Goal: Task Accomplishment & Management: Manage account settings

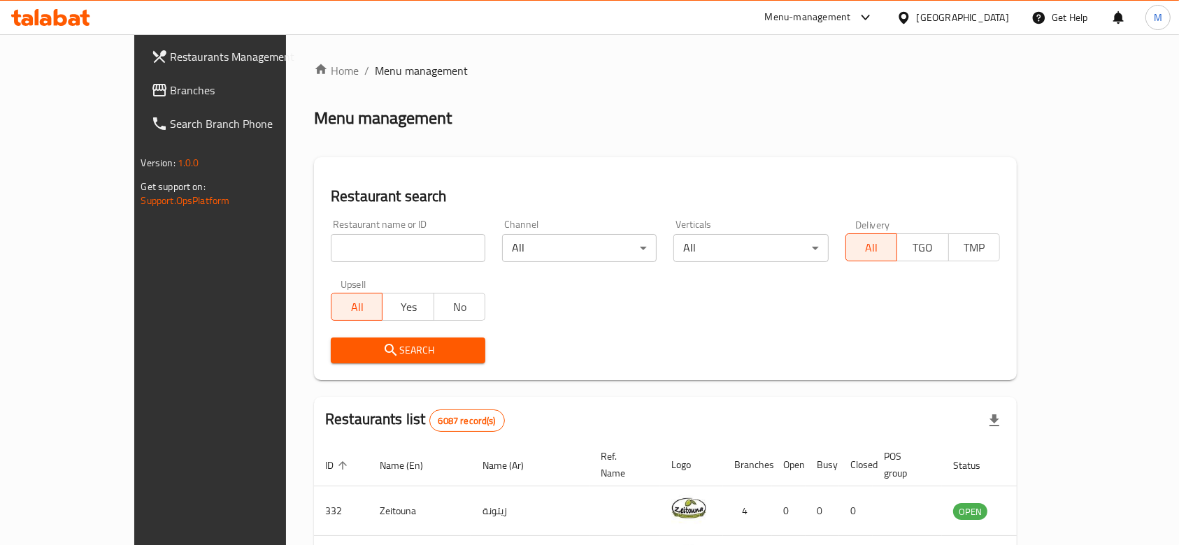
click at [361, 250] on input "search" at bounding box center [408, 248] width 154 height 28
type input "rasmalai"
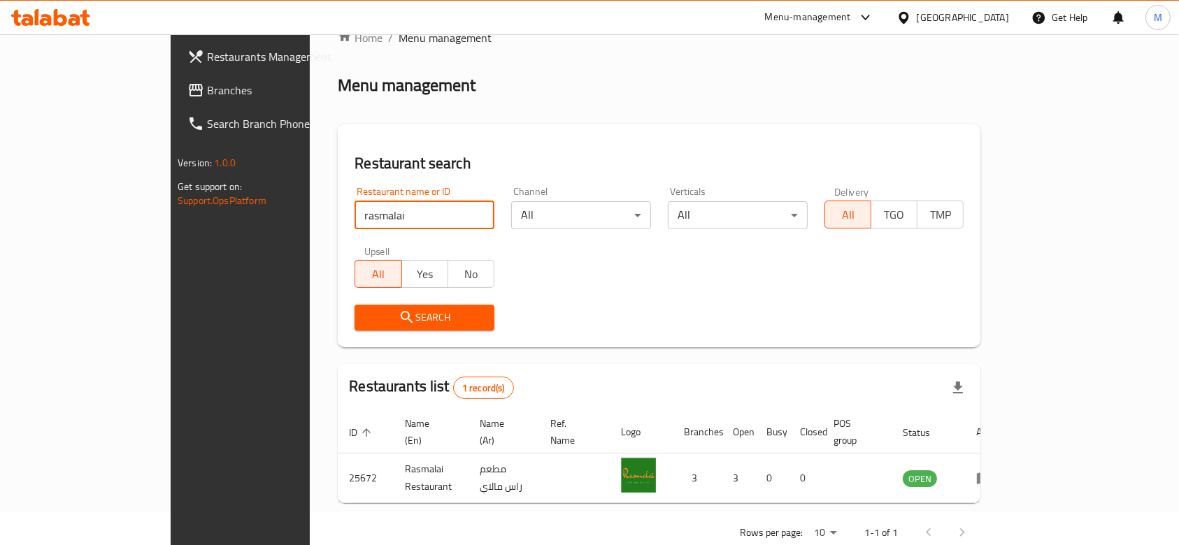
scroll to position [50, 0]
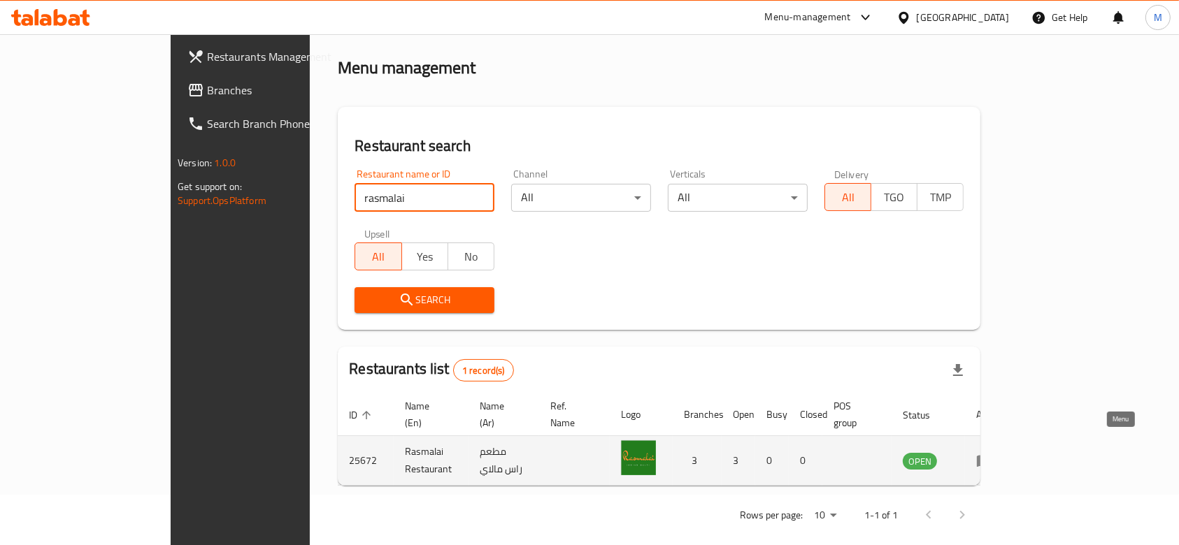
click at [993, 452] on icon "enhanced table" at bounding box center [984, 460] width 17 height 17
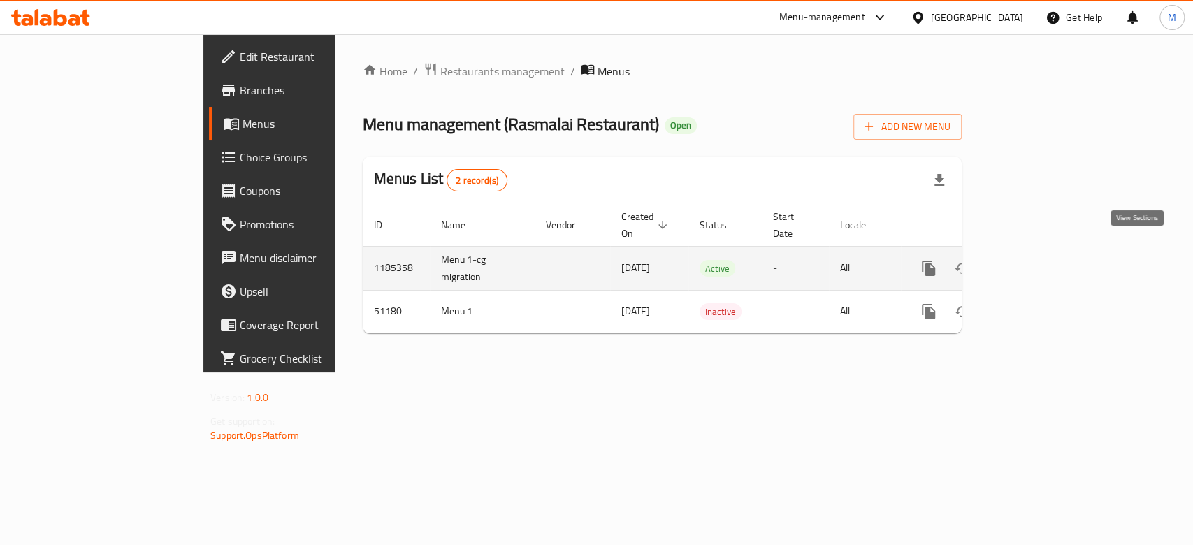
click at [1038, 260] on icon "enhanced table" at bounding box center [1029, 268] width 17 height 17
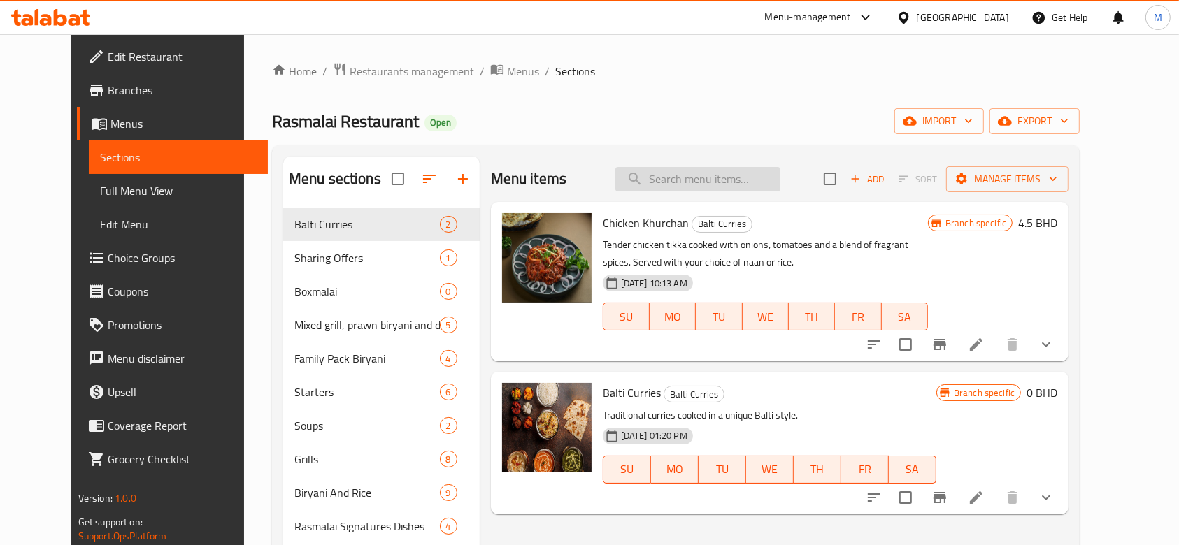
click at [693, 175] on input "search" at bounding box center [697, 179] width 165 height 24
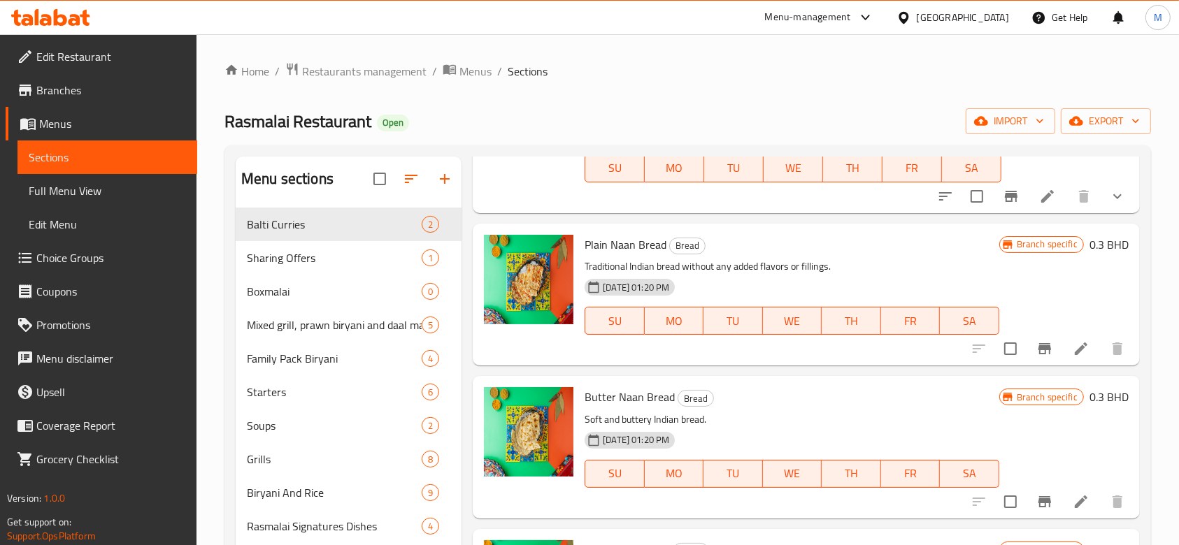
scroll to position [583, 0]
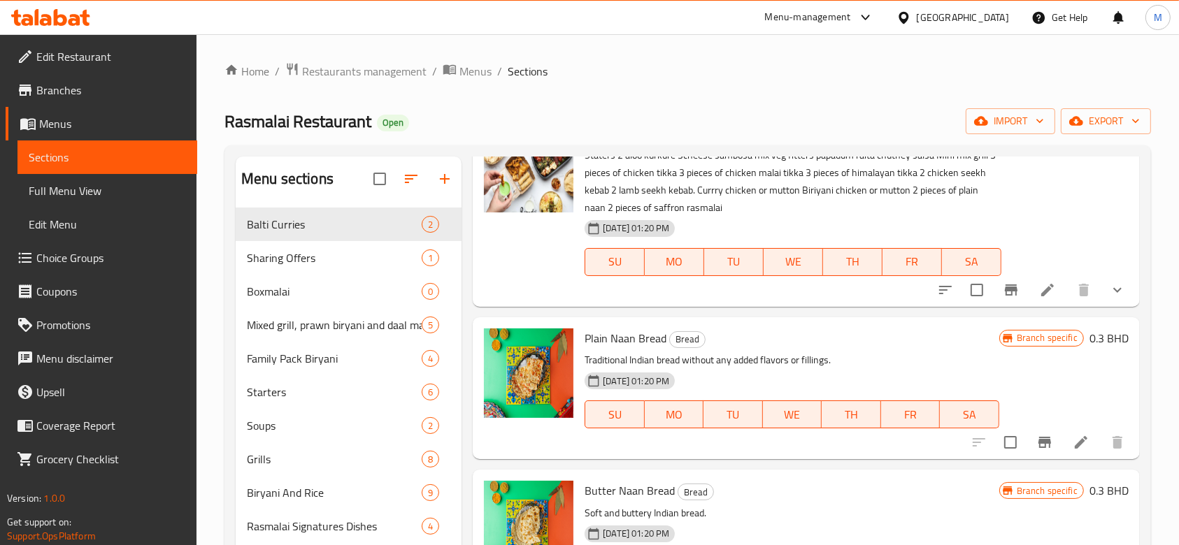
type input "naan"
click at [1037, 434] on icon "Branch-specific-item" at bounding box center [1044, 442] width 17 height 17
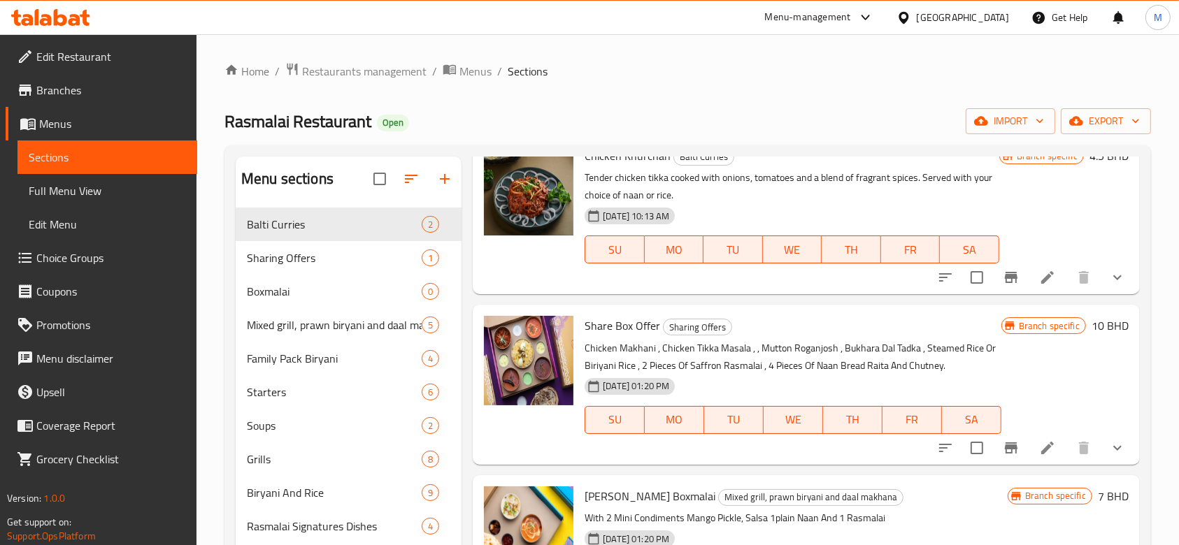
scroll to position [0, 0]
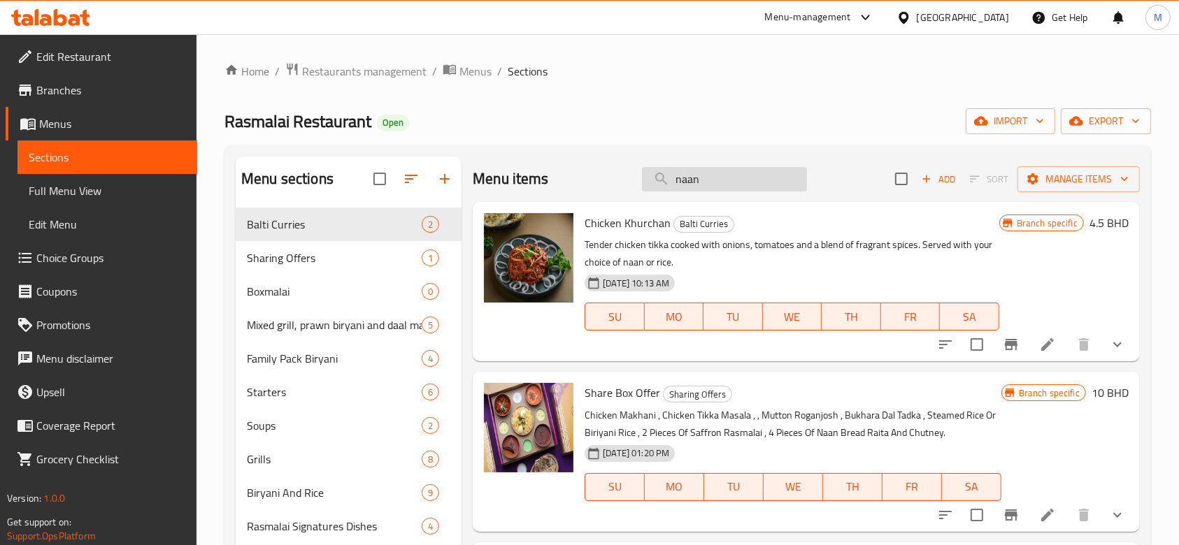
click at [727, 187] on input "naan" at bounding box center [724, 179] width 165 height 24
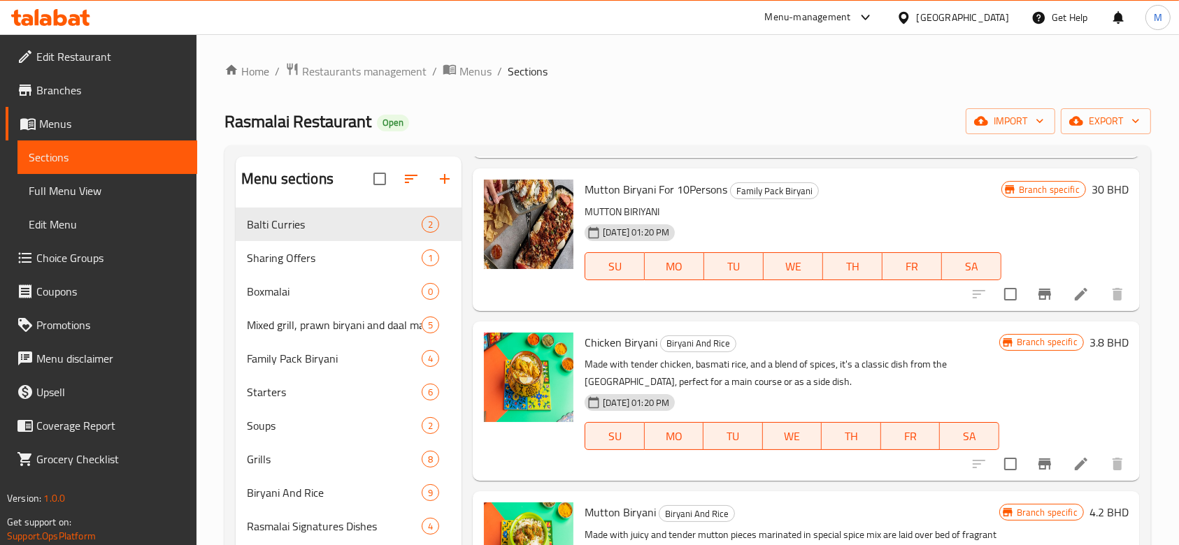
scroll to position [280, 0]
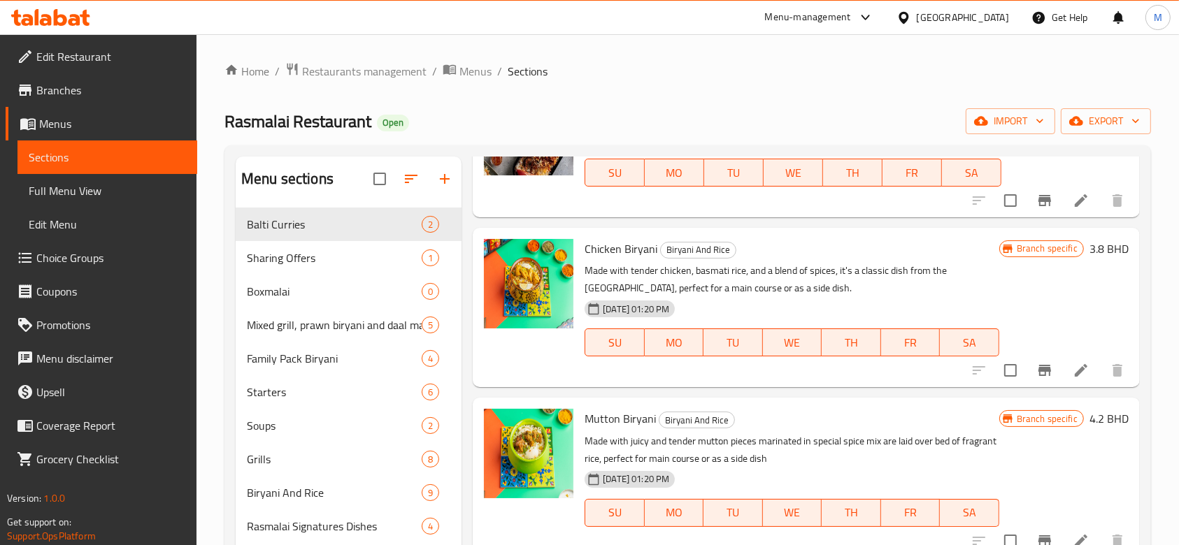
type input "biryani"
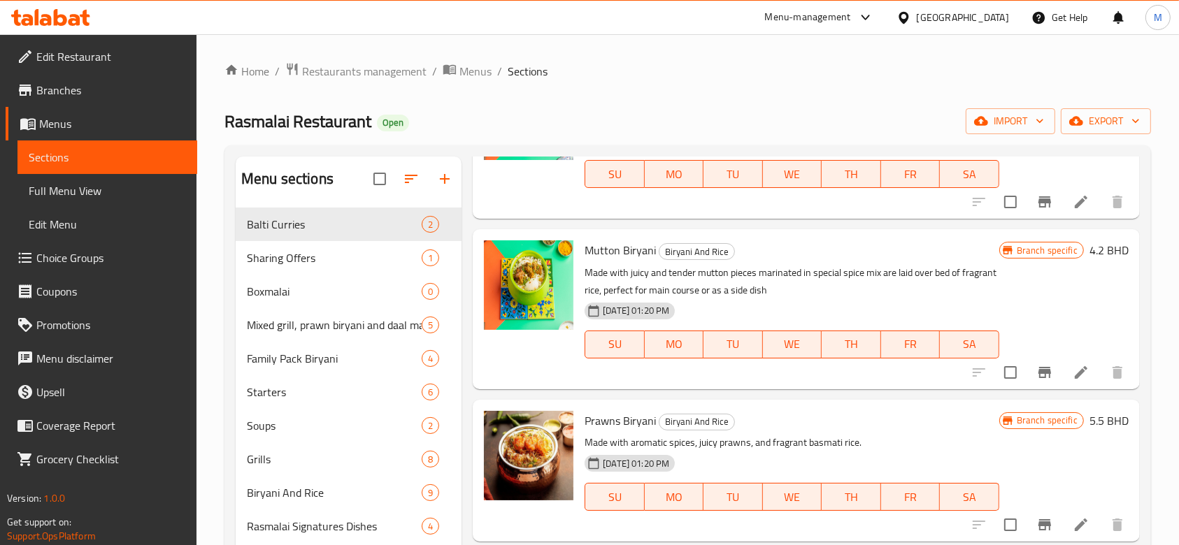
scroll to position [466, 0]
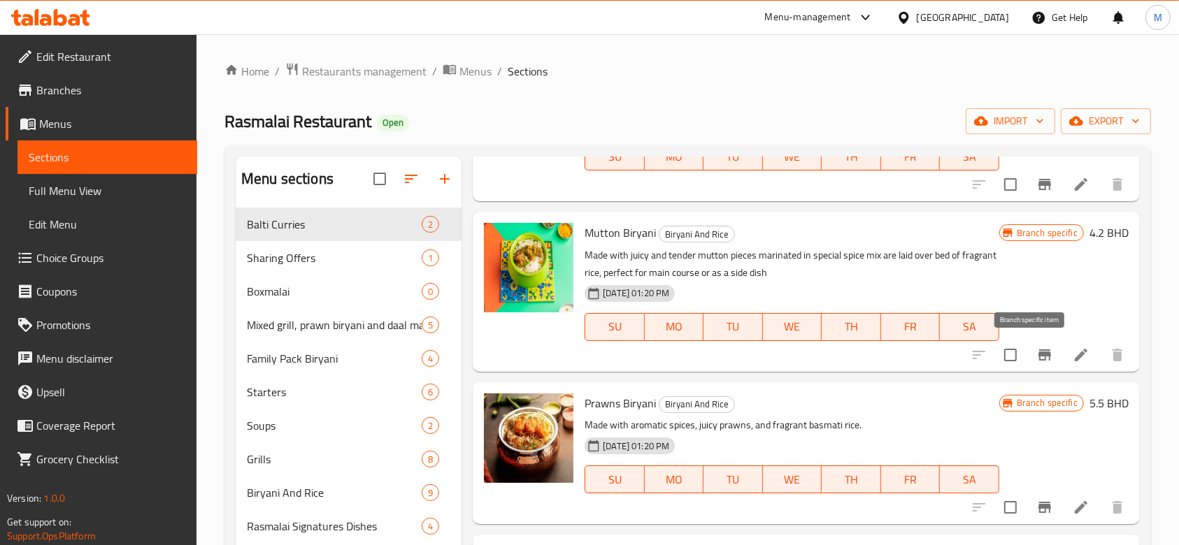
click at [1038, 354] on icon "Branch-specific-item" at bounding box center [1044, 355] width 13 height 11
click at [1074, 360] on icon at bounding box center [1080, 355] width 13 height 13
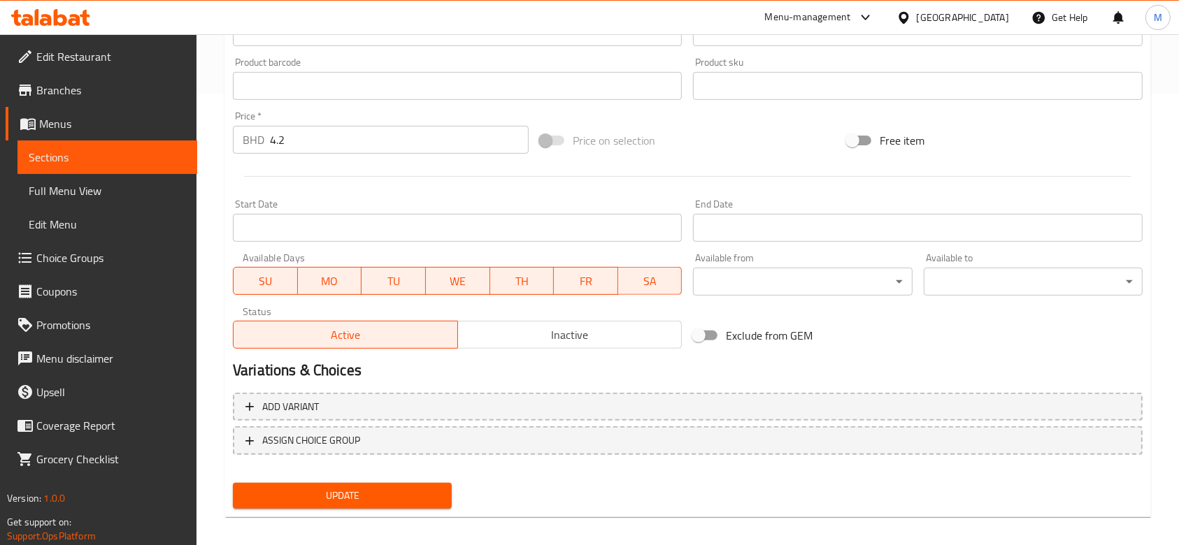
scroll to position [462, 0]
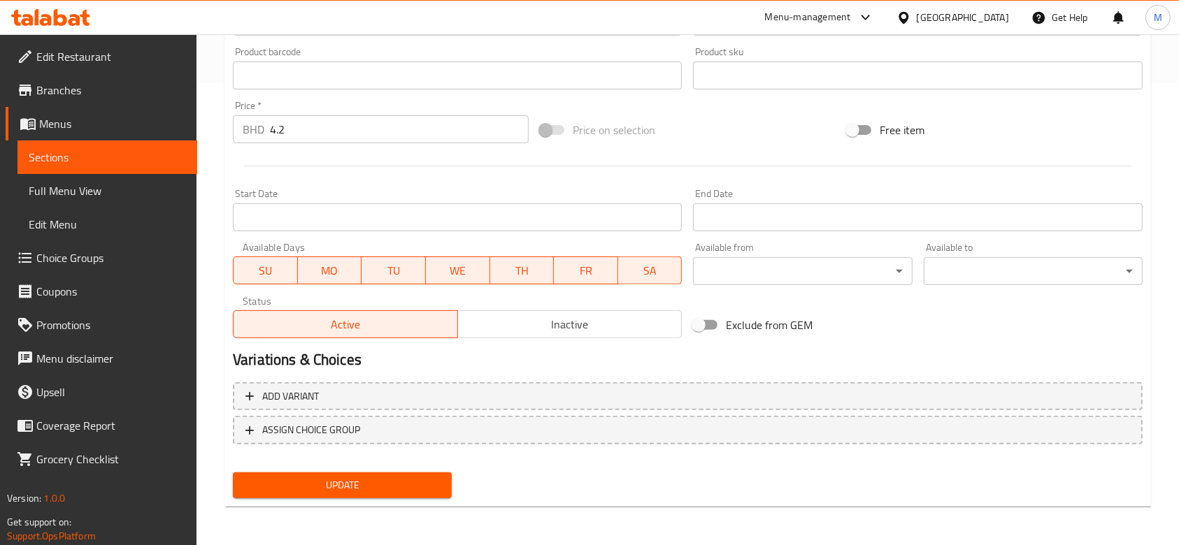
click at [66, 159] on span "Sections" at bounding box center [107, 157] width 157 height 17
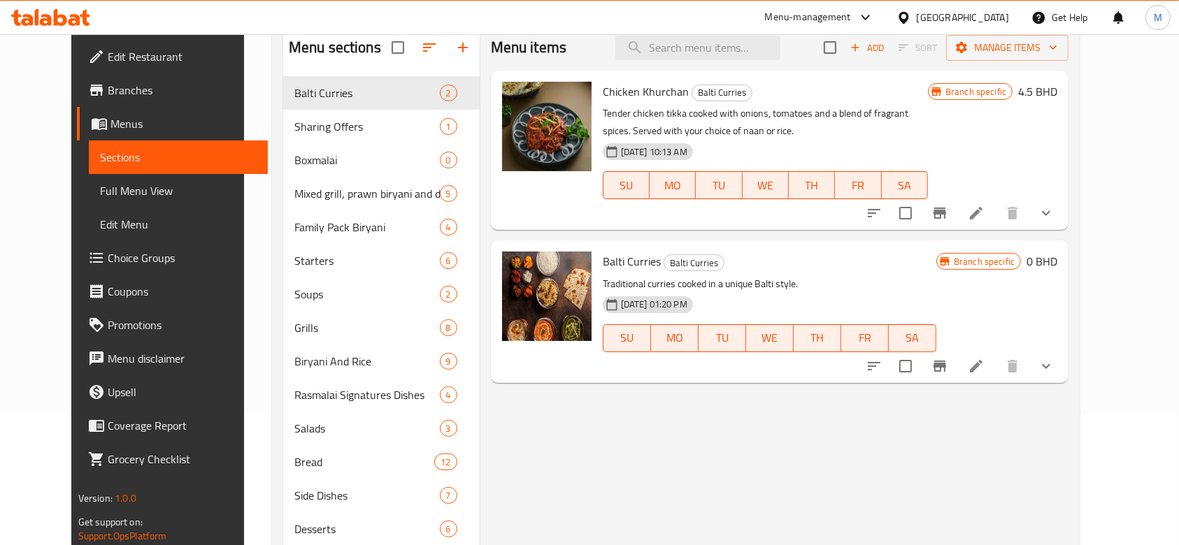
scroll to position [102, 0]
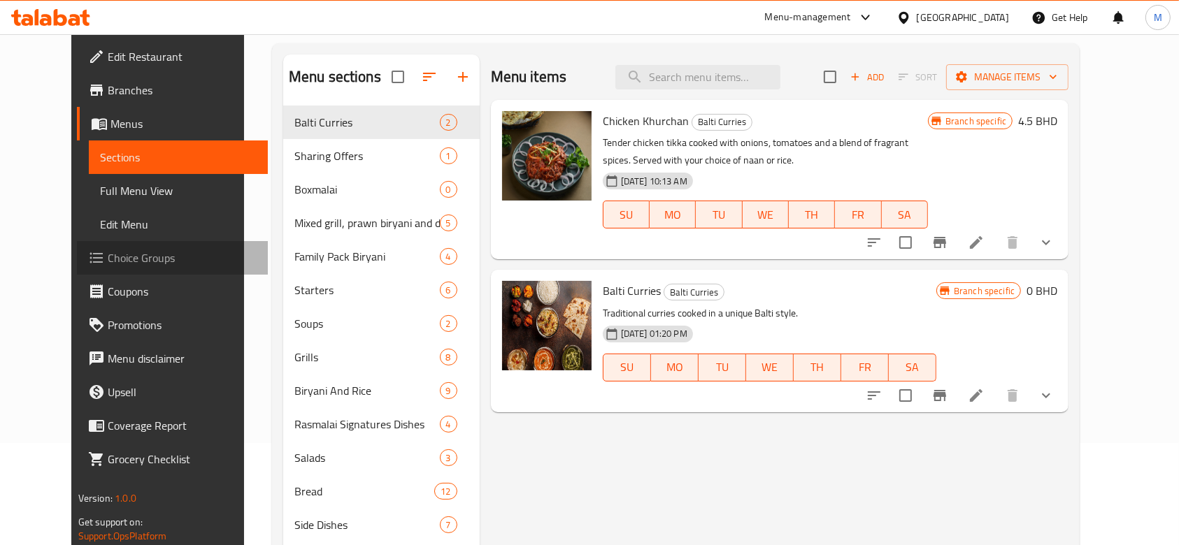
click at [108, 258] on span "Choice Groups" at bounding box center [183, 258] width 150 height 17
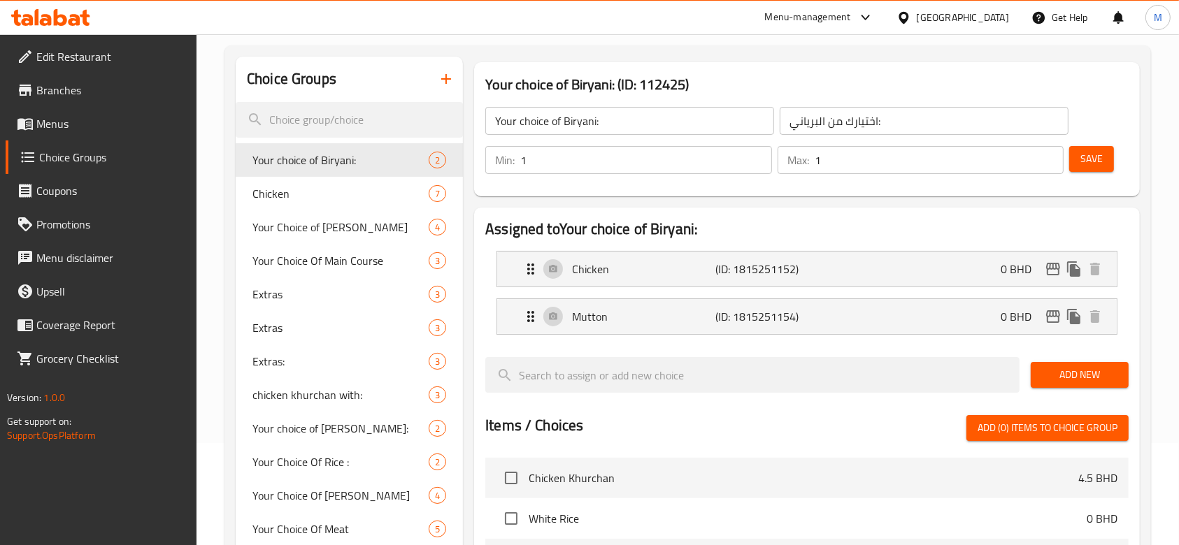
click at [297, 116] on input "search" at bounding box center [349, 120] width 227 height 36
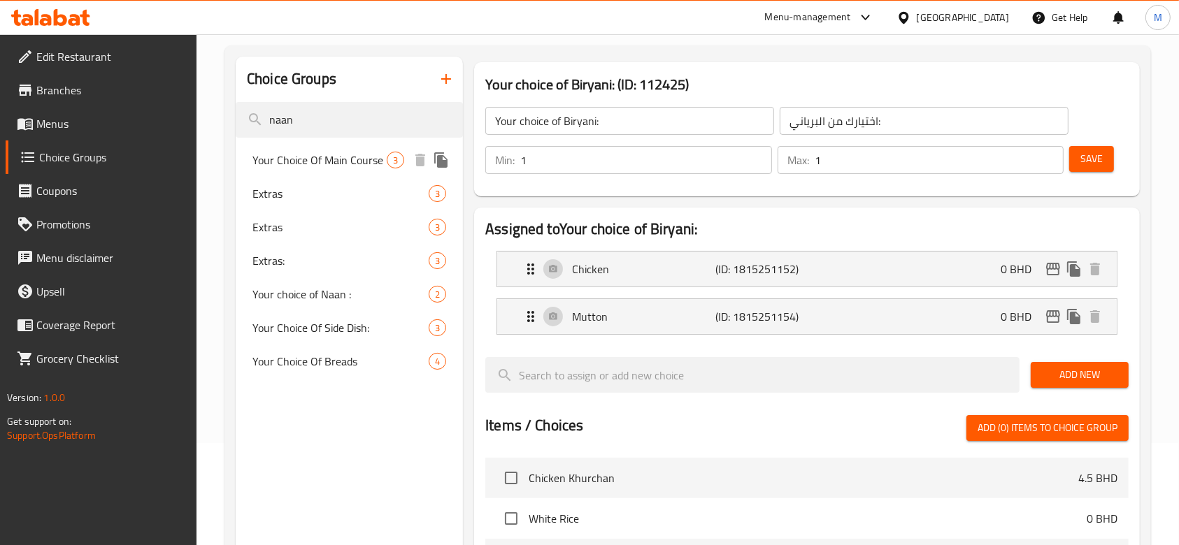
type input "naan"
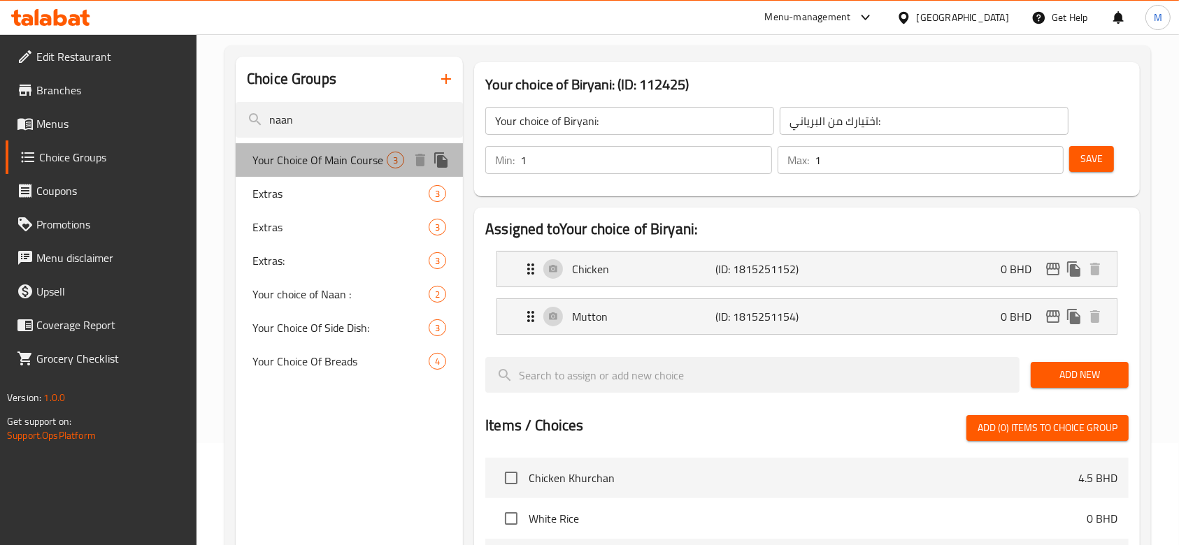
click at [313, 159] on span "Your Choice Of Main Course" at bounding box center [319, 160] width 134 height 17
type input "Your Choice Of Main Course"
type input "اختيارك من الطبق الرئيسي"
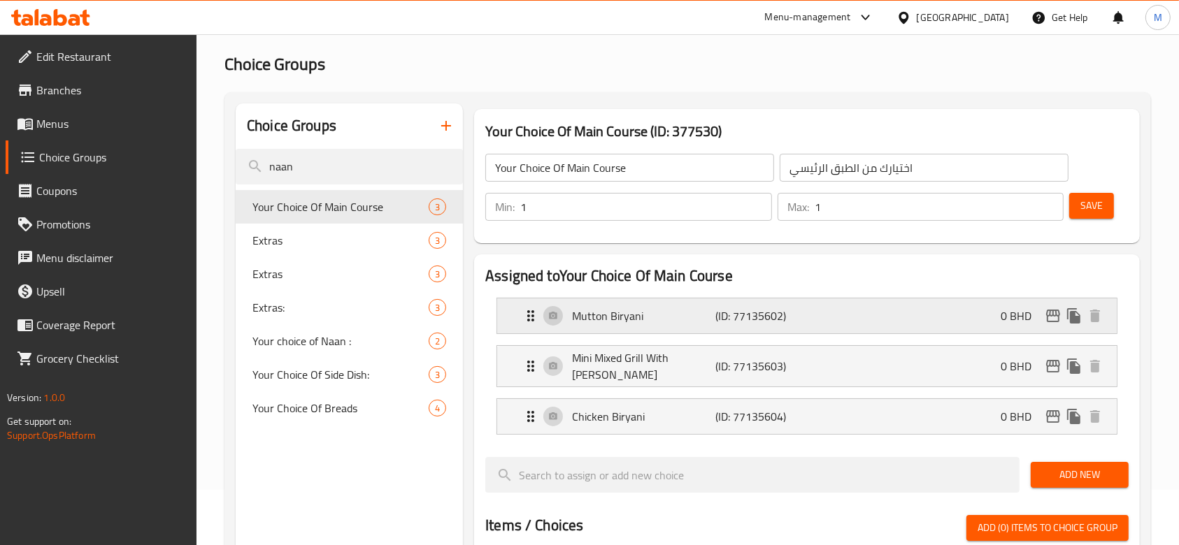
scroll to position [93, 0]
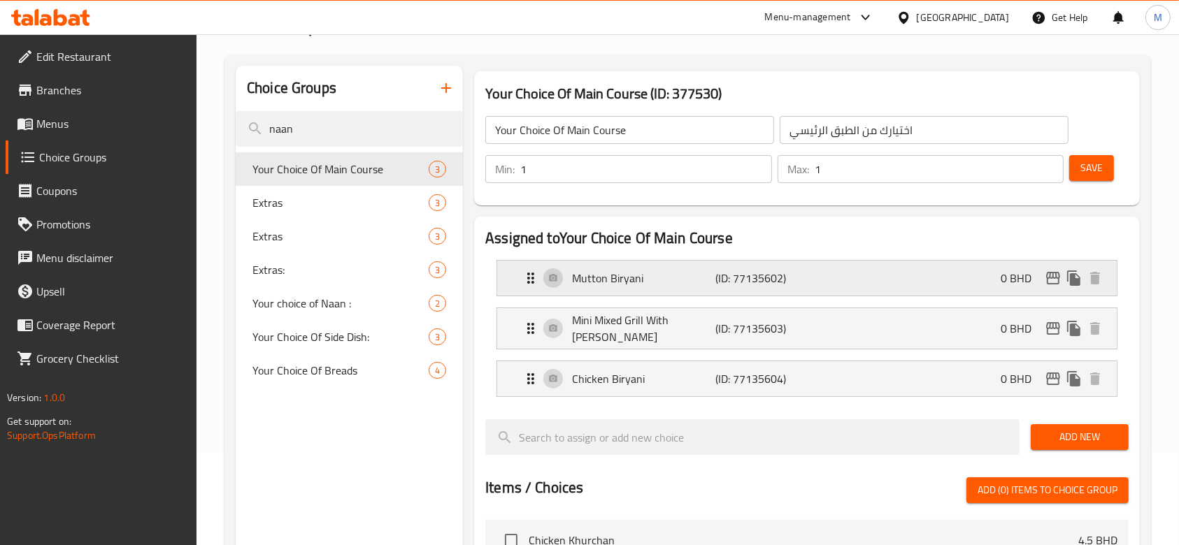
click at [639, 286] on p "Mutton Biryani" at bounding box center [643, 278] width 143 height 17
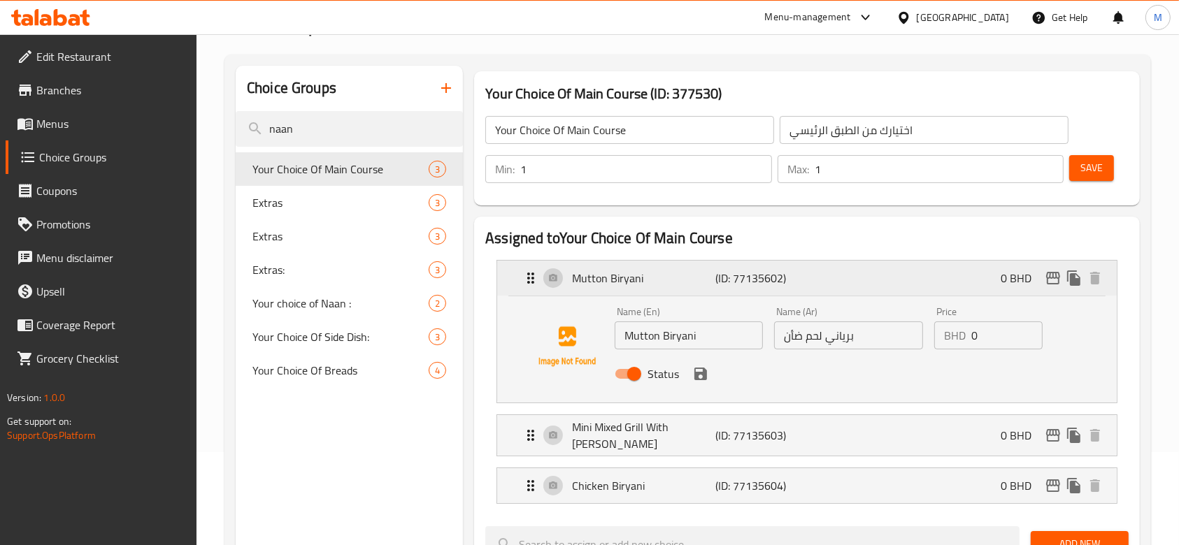
click at [638, 283] on p "Mutton Biryani" at bounding box center [643, 278] width 143 height 17
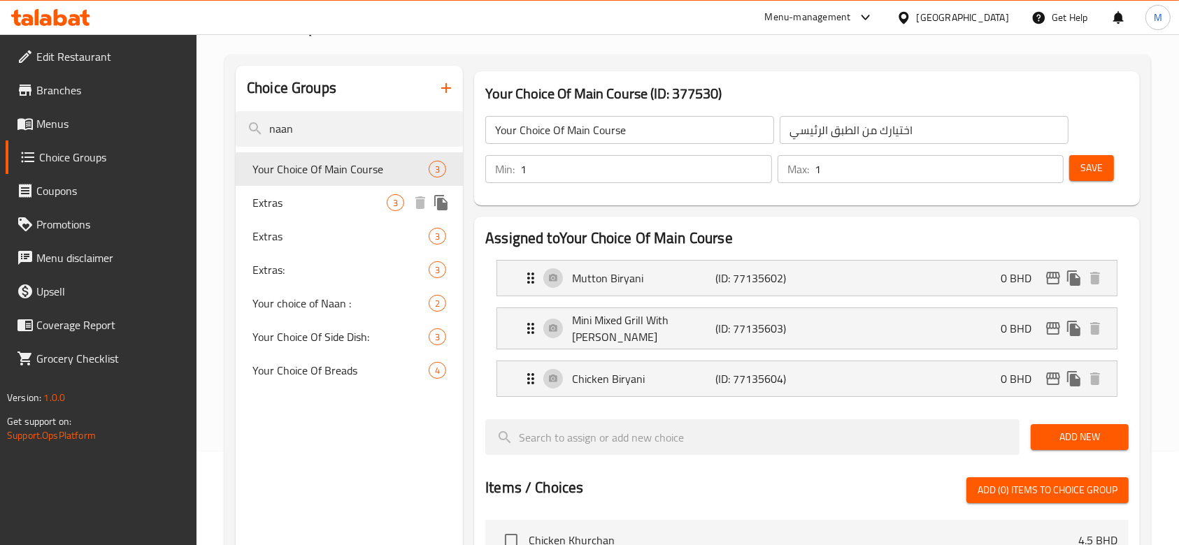
click at [261, 209] on span "Extras" at bounding box center [319, 202] width 134 height 17
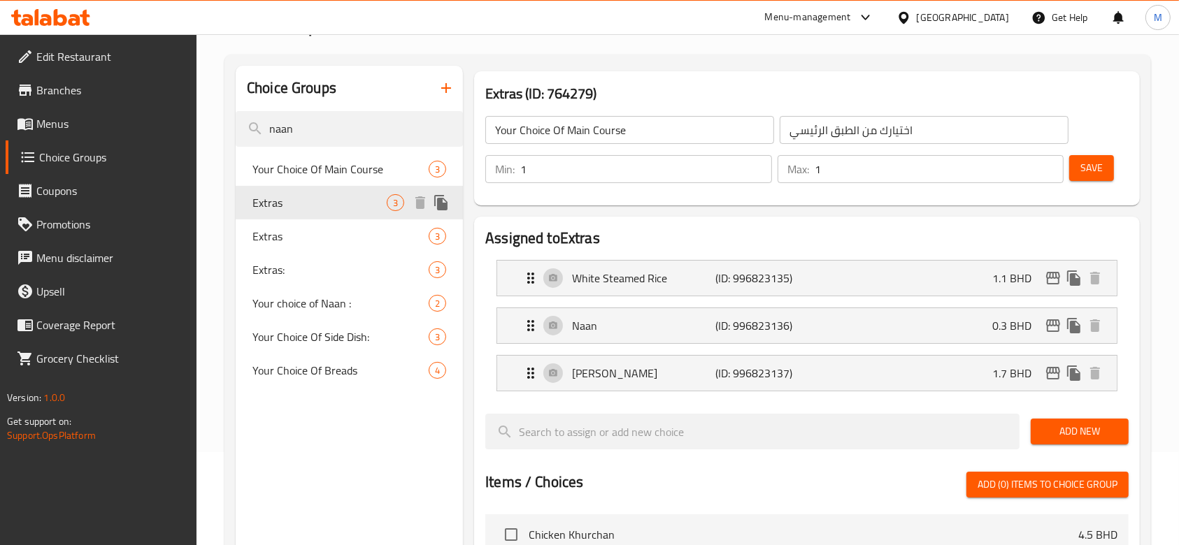
type input "Extras"
type input "إضافات"
type input "0"
type input "3"
click at [1055, 324] on icon "edit" at bounding box center [1052, 325] width 17 height 17
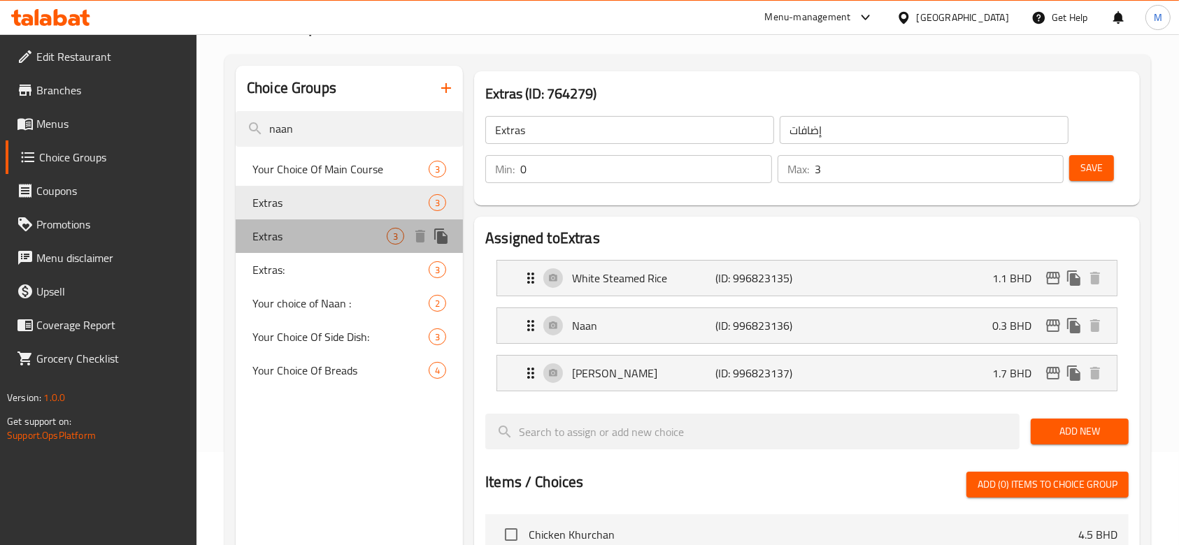
click at [303, 241] on span "Extras" at bounding box center [319, 236] width 134 height 17
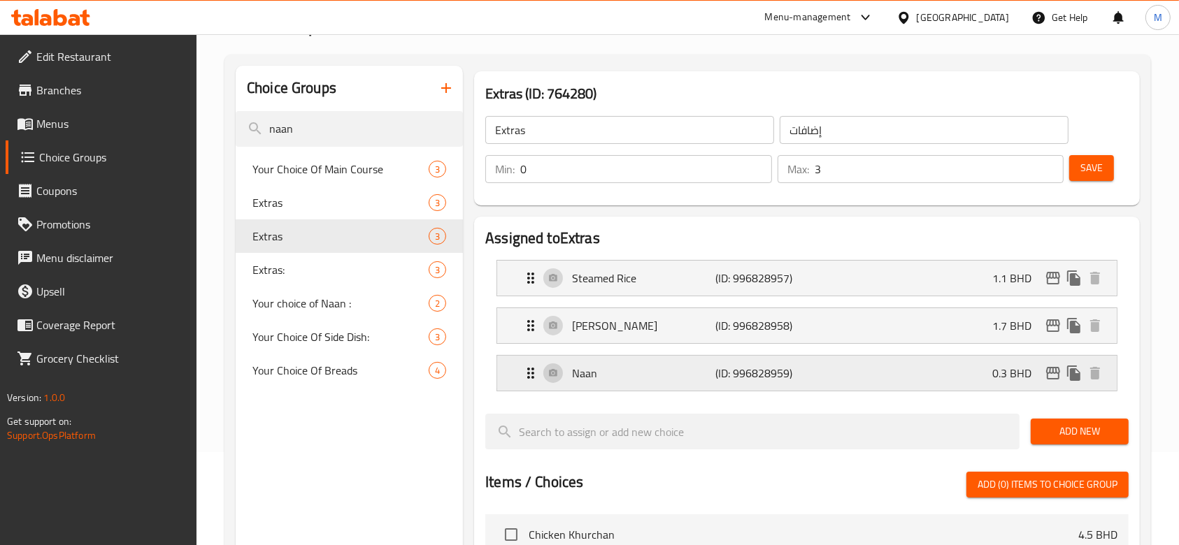
click at [867, 380] on div "Naan (ID: 996828959) 0.3 BHD" at bounding box center [810, 373] width 577 height 35
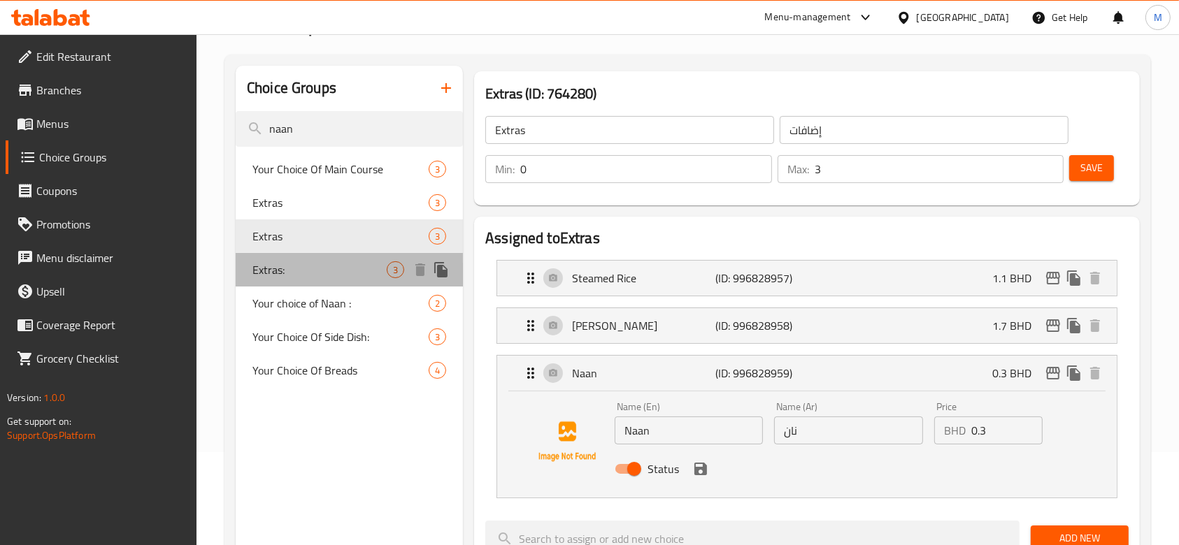
click at [338, 271] on span "Extras:" at bounding box center [319, 269] width 134 height 17
type input "Extras:"
type input "إضافات:"
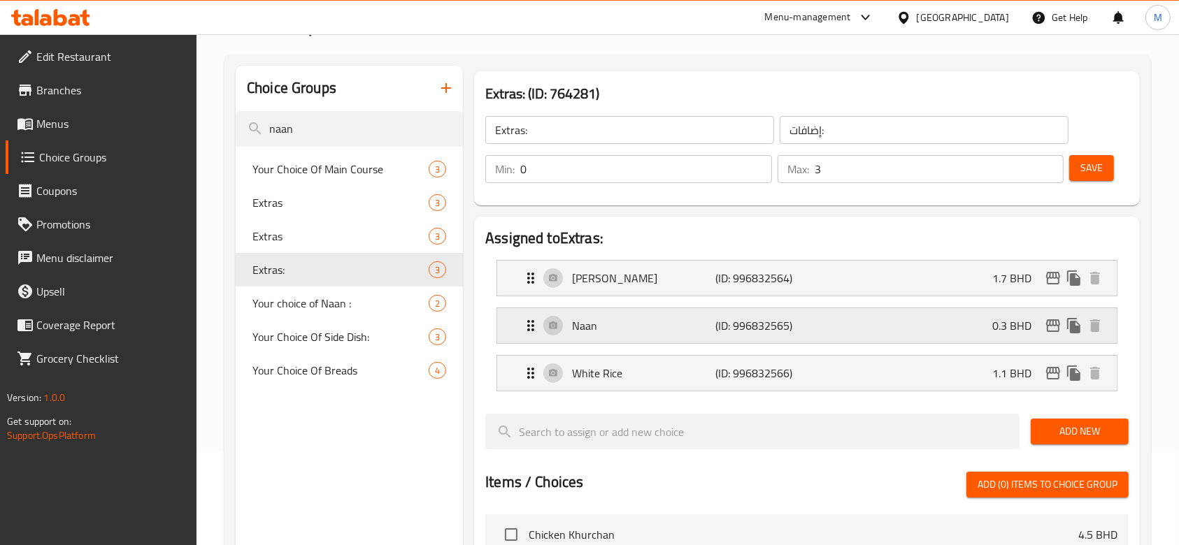
click at [711, 317] on p "Naan" at bounding box center [643, 325] width 143 height 17
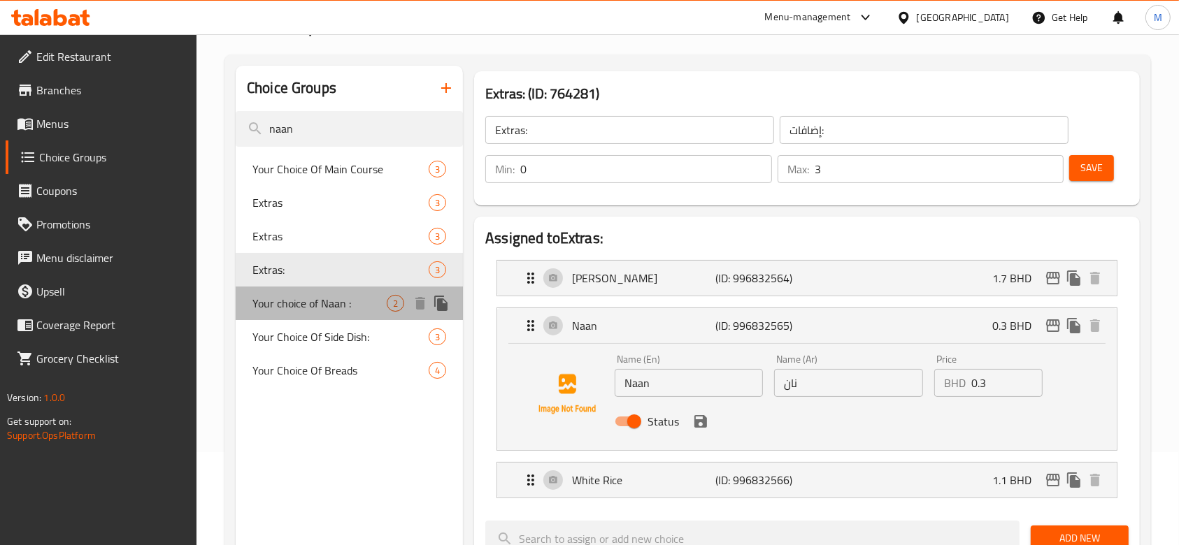
click at [282, 308] on span "Your choice of Naan :" at bounding box center [319, 303] width 134 height 17
type input "Your choice of Naan :"
type input "اختيارك من الخبز:"
type input "1"
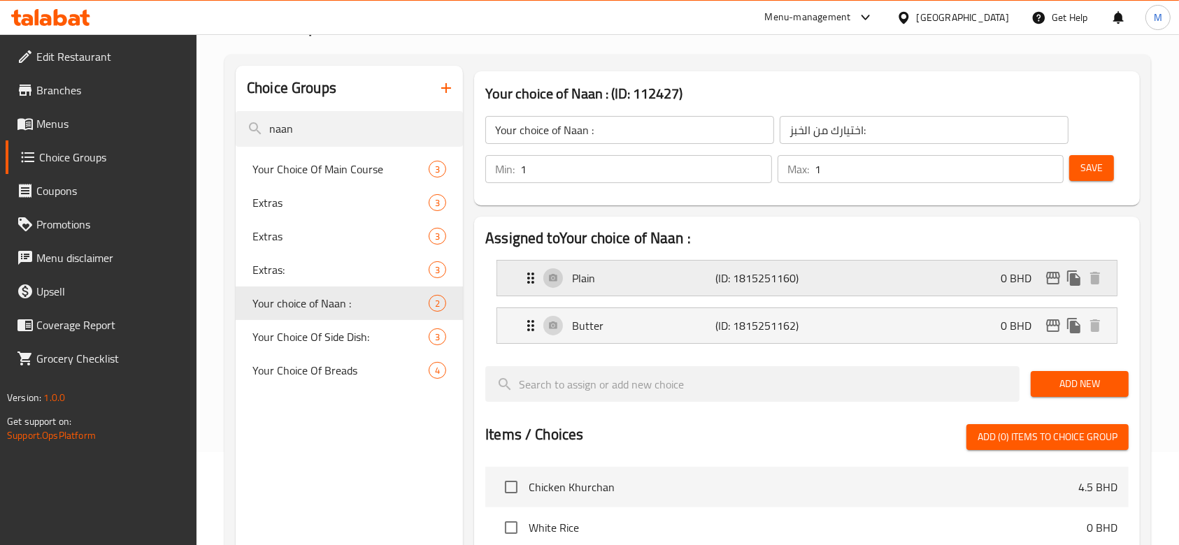
click at [791, 277] on p "(ID: 1815251160)" at bounding box center [763, 278] width 96 height 17
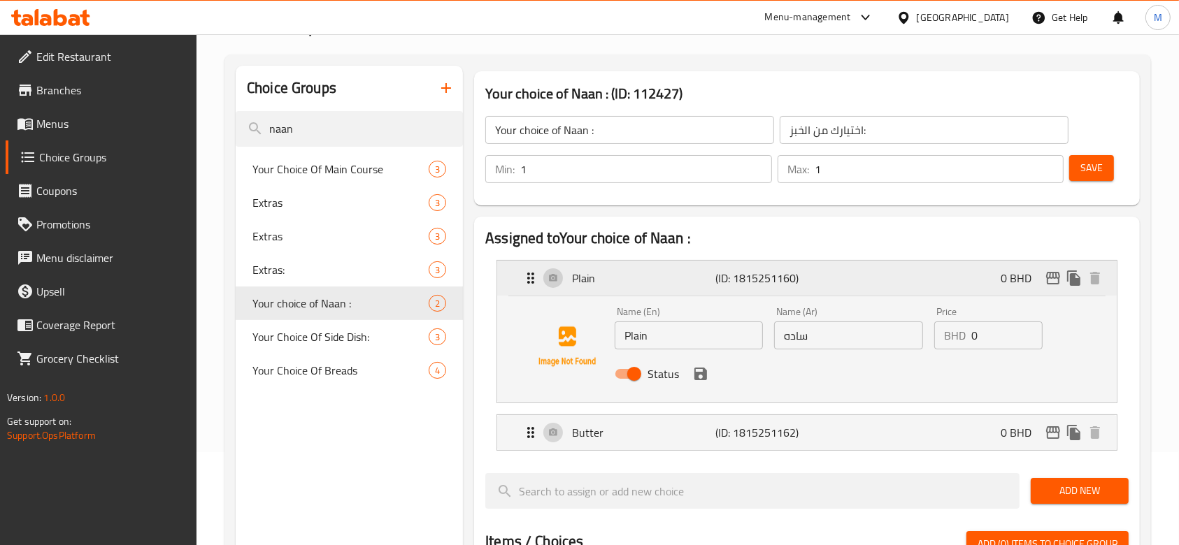
click at [791, 277] on p "(ID: 1815251160)" at bounding box center [763, 278] width 96 height 17
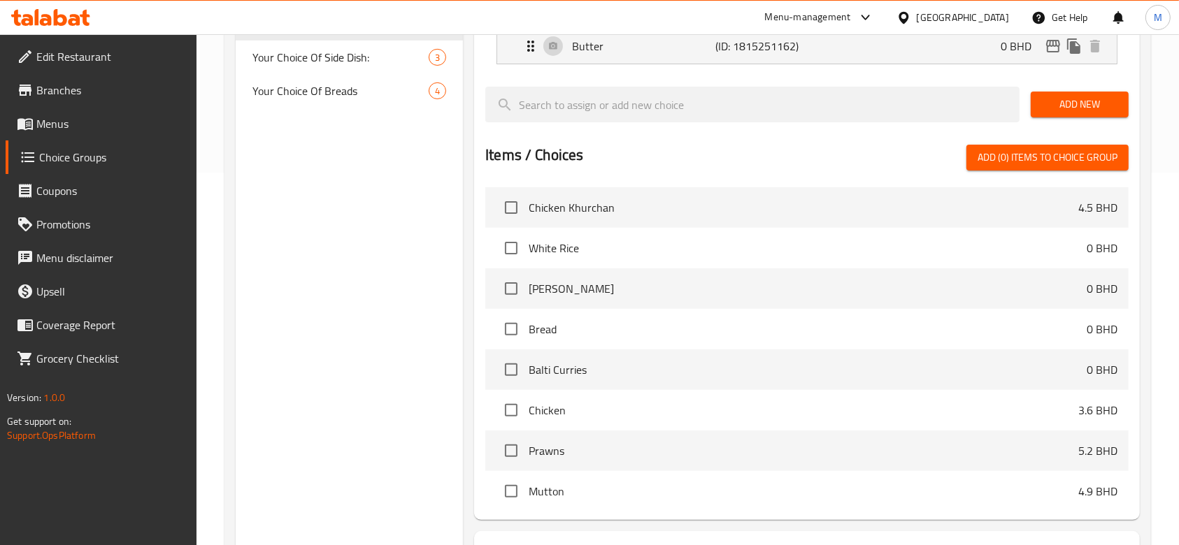
scroll to position [186, 0]
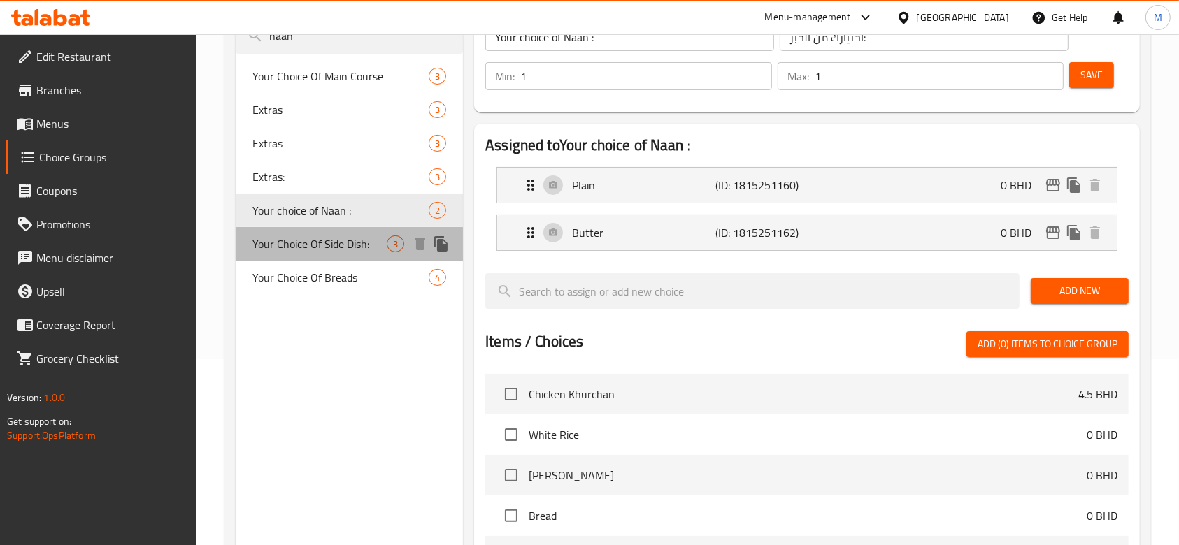
click at [353, 252] on span "Your Choice Of Side Dish:" at bounding box center [319, 244] width 134 height 17
type input "Your Choice Of Side Dish:"
type input "إختيارك من الطبق الجانبي:"
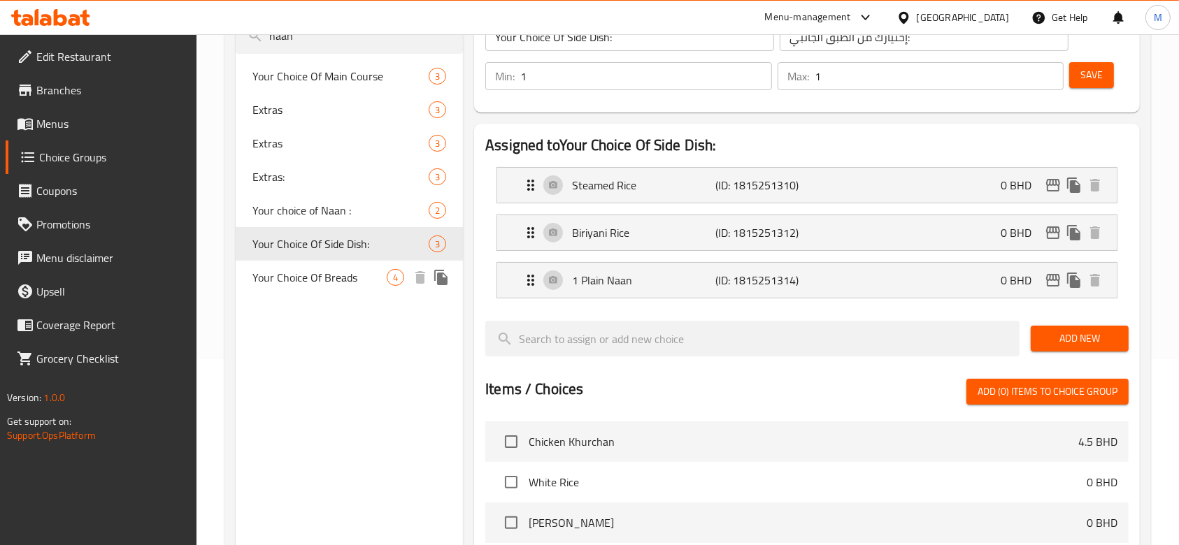
click at [347, 273] on span "Your Choice Of Breads" at bounding box center [319, 277] width 134 height 17
type input "Your Choice Of Breads"
type input "اختيارك من الخبز"
type input "2"
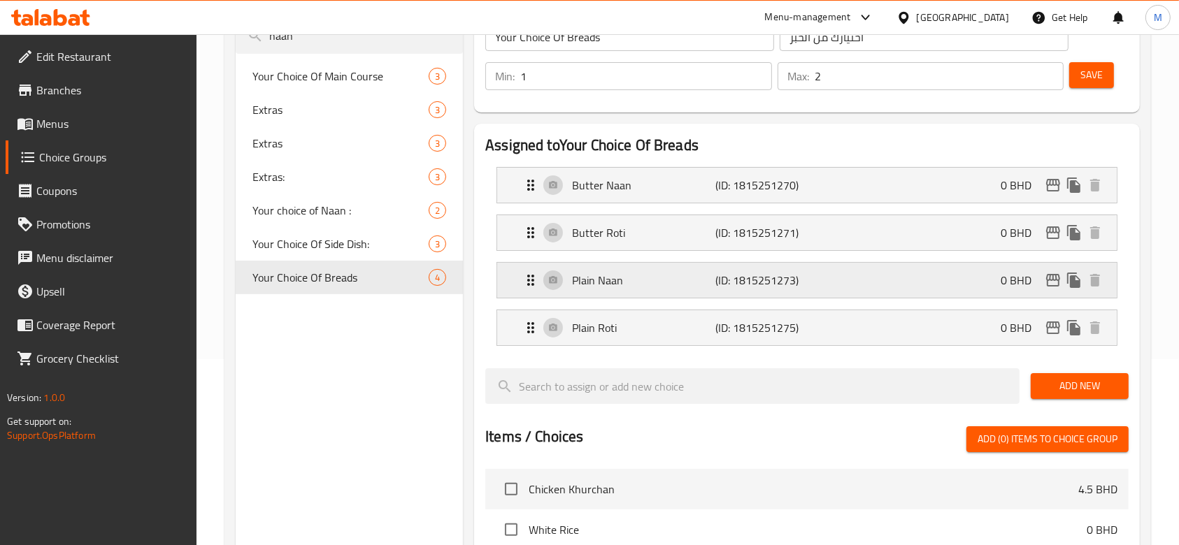
click at [644, 280] on p "Plain Naan" at bounding box center [643, 280] width 143 height 17
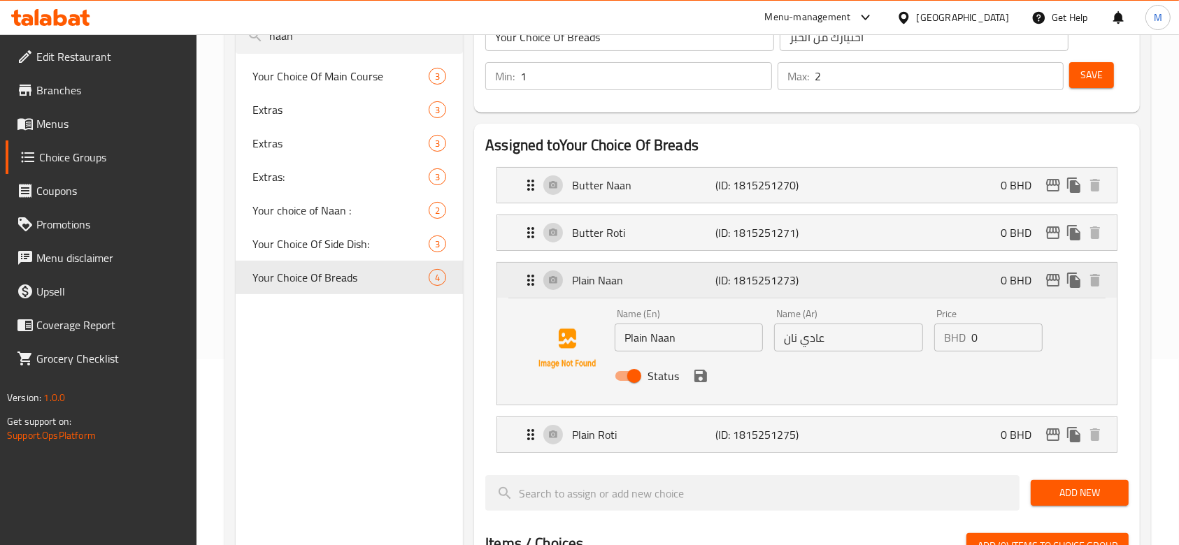
click at [644, 280] on p "Plain Naan" at bounding box center [643, 280] width 143 height 17
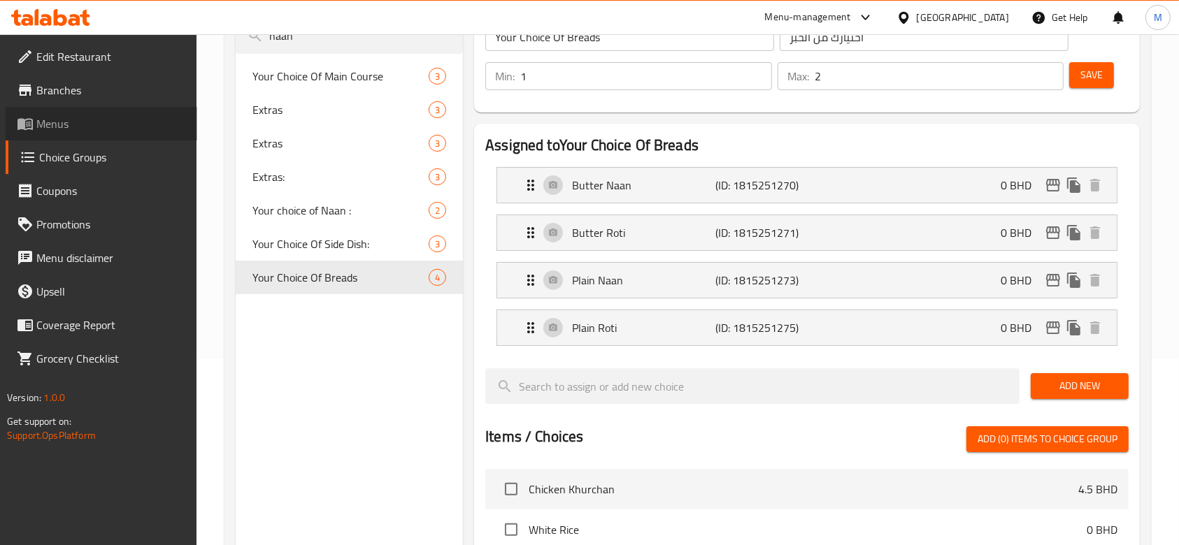
click at [62, 127] on span "Menus" at bounding box center [111, 123] width 150 height 17
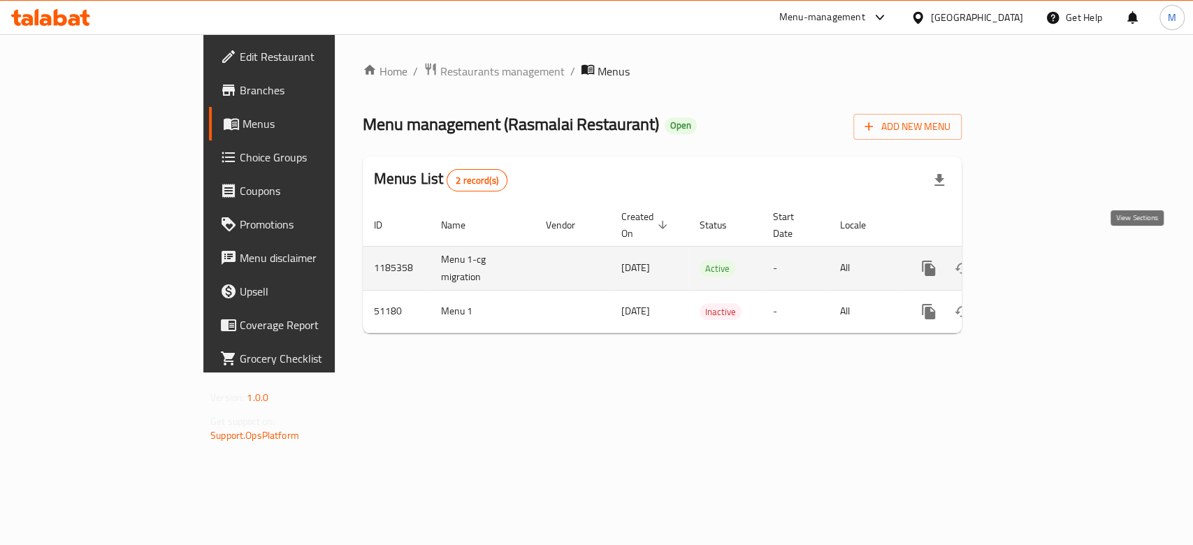
click at [1038, 260] on icon "enhanced table" at bounding box center [1029, 268] width 17 height 17
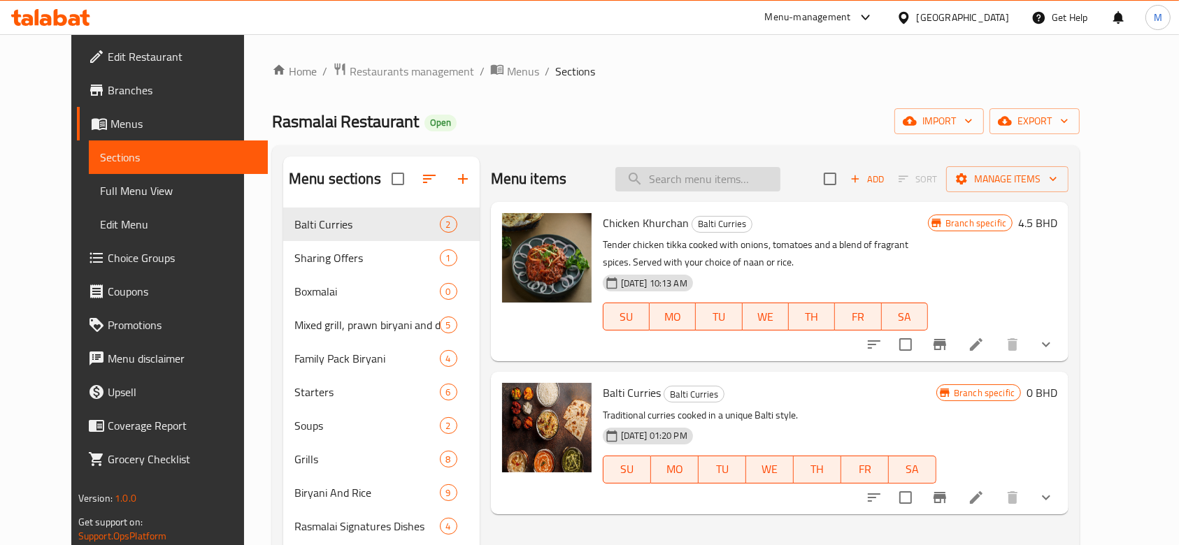
click at [696, 178] on input "search" at bounding box center [697, 179] width 165 height 24
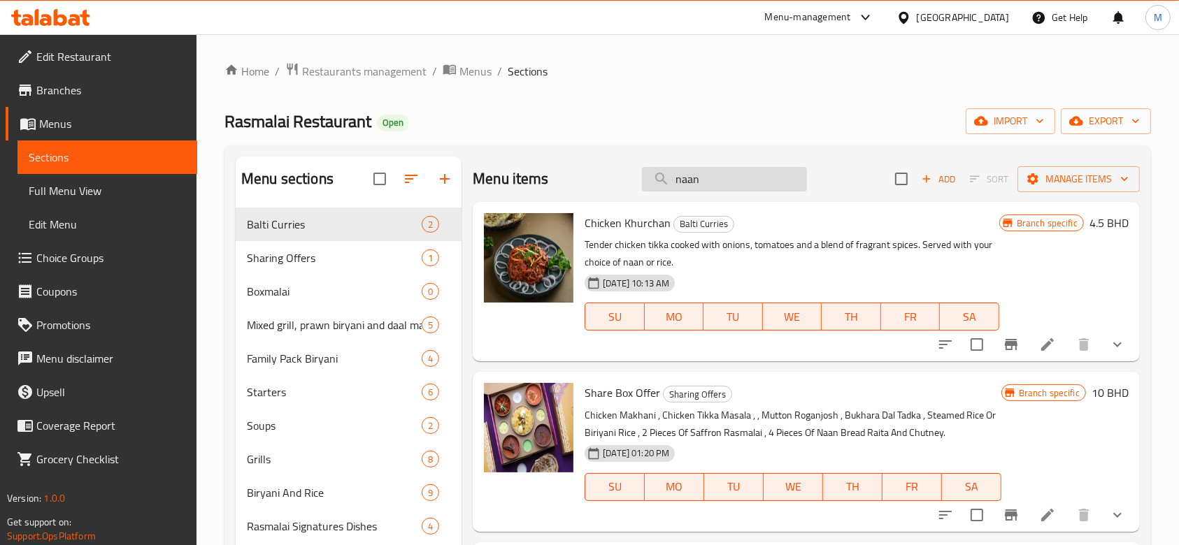
type input "naan"
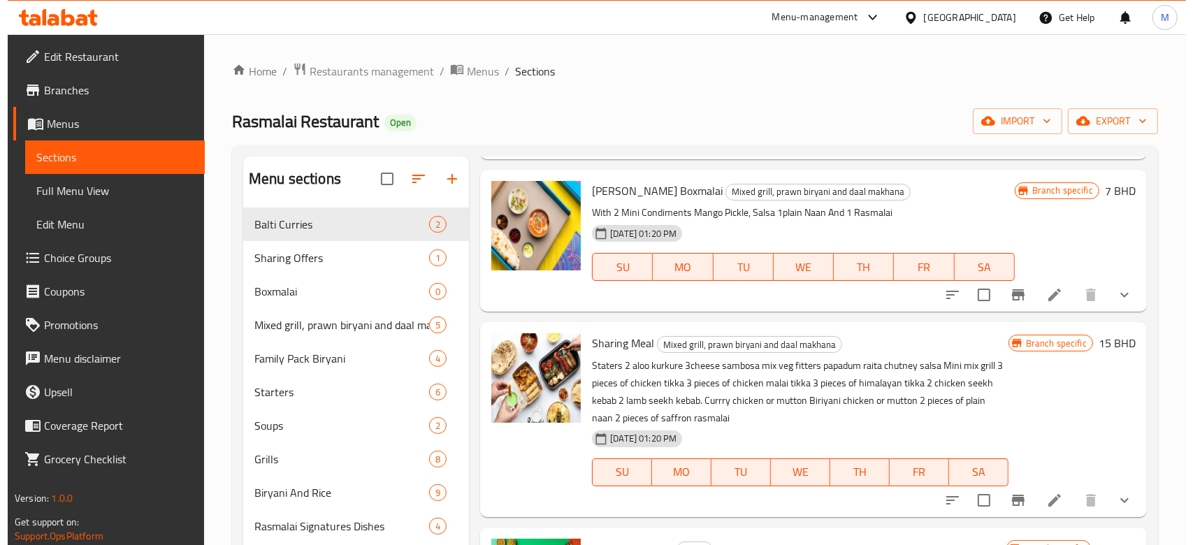
scroll to position [559, 0]
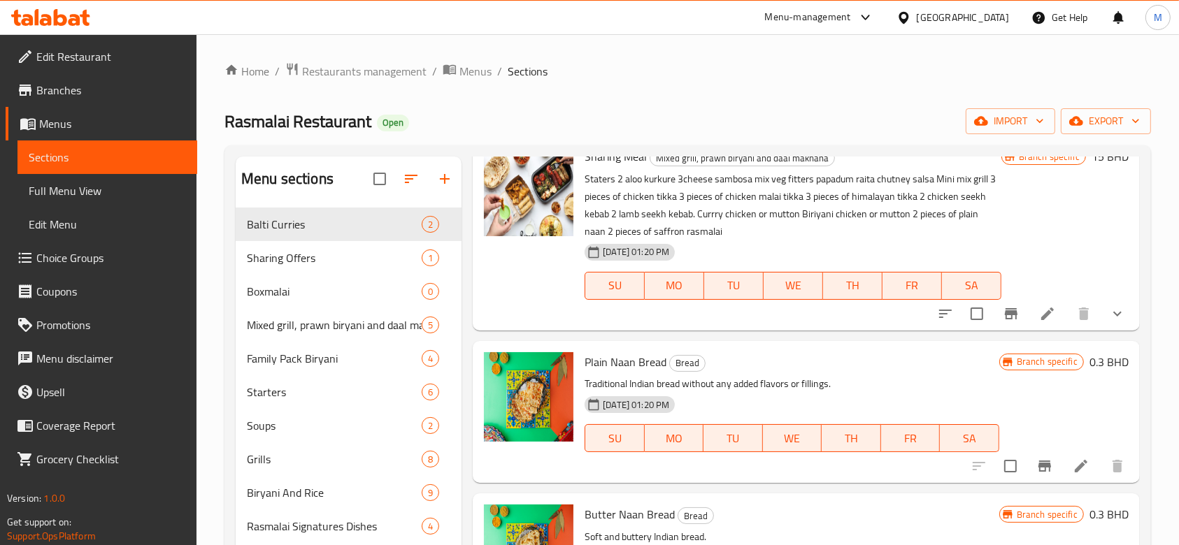
click at [78, 261] on span "Choice Groups" at bounding box center [111, 258] width 150 height 17
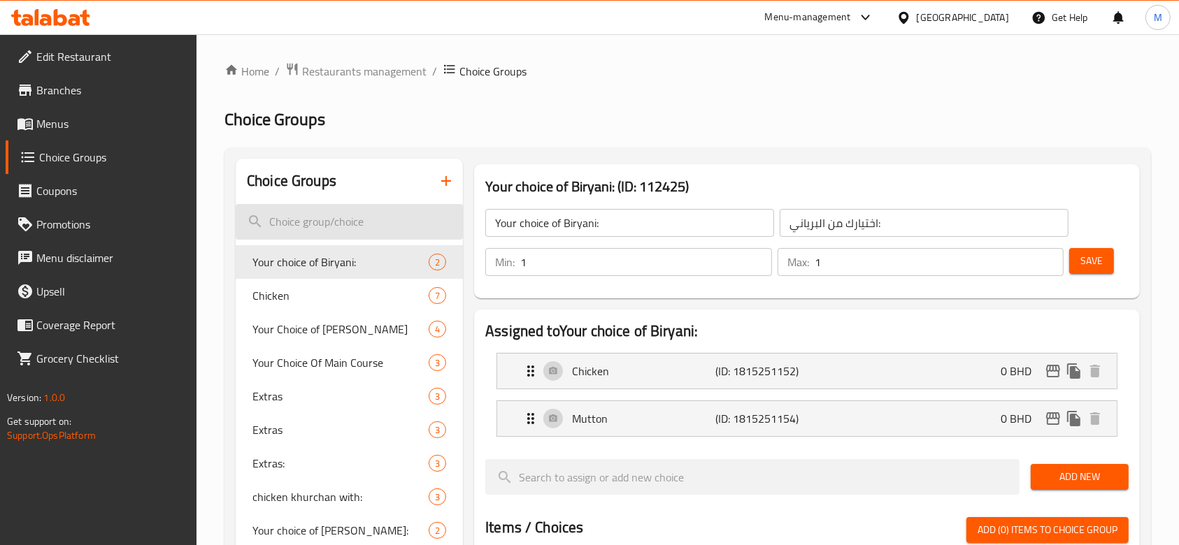
click at [324, 218] on input "search" at bounding box center [349, 222] width 227 height 36
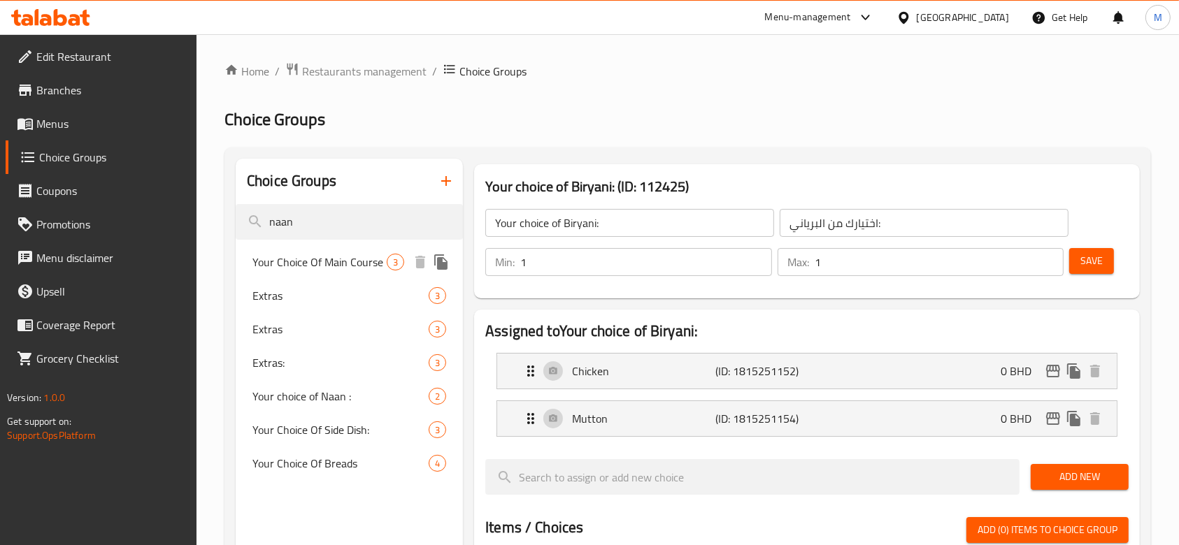
type input "naan"
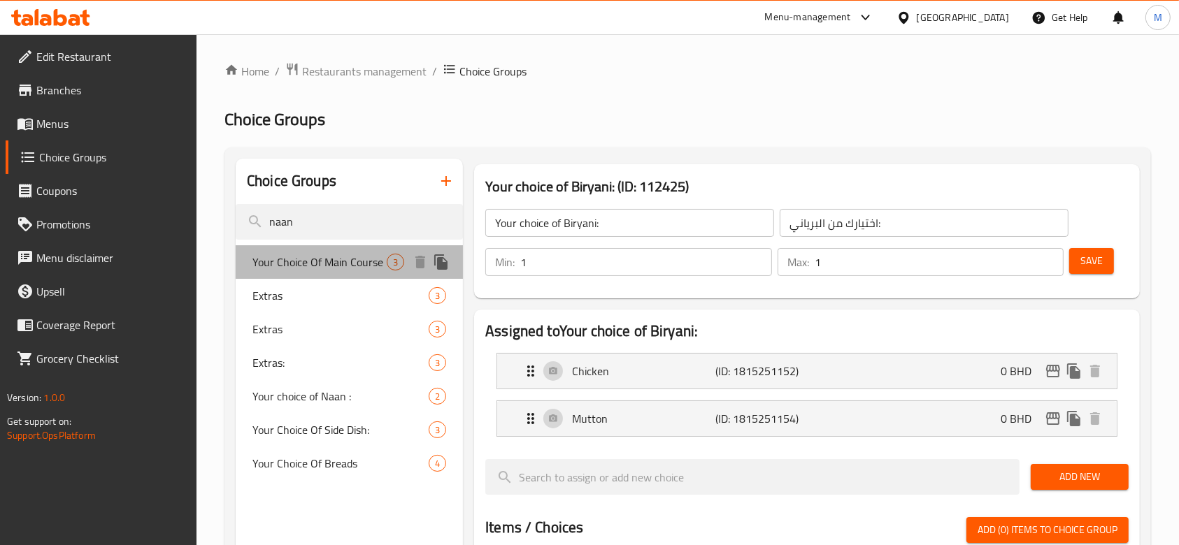
click at [313, 261] on span "Your Choice Of Main Course" at bounding box center [319, 262] width 134 height 17
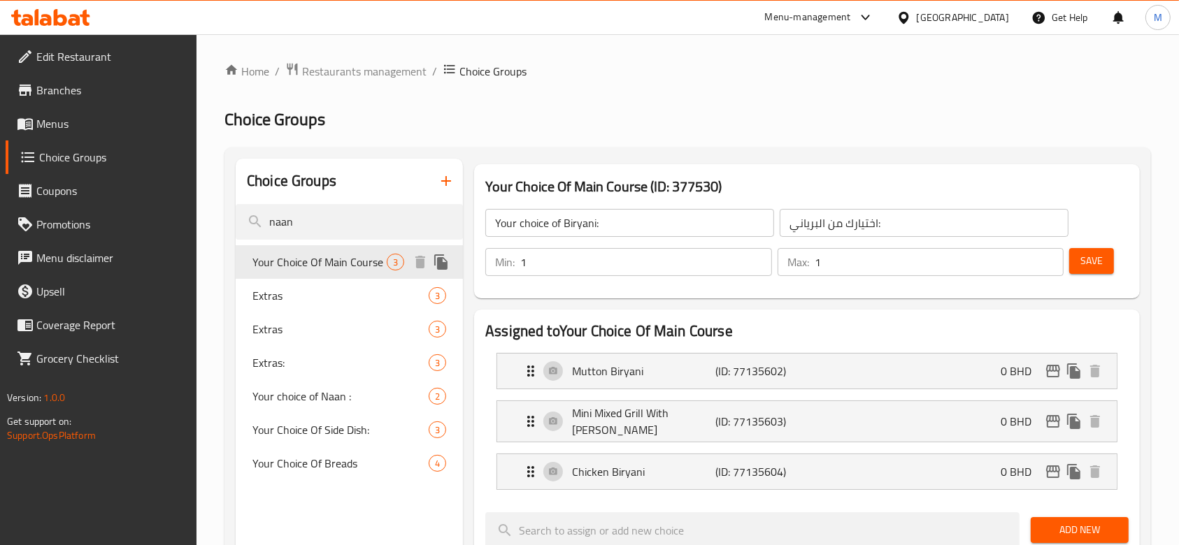
type input "Your Choice Of Main Course"
type input "اختيارك من الطبق الرئيسي"
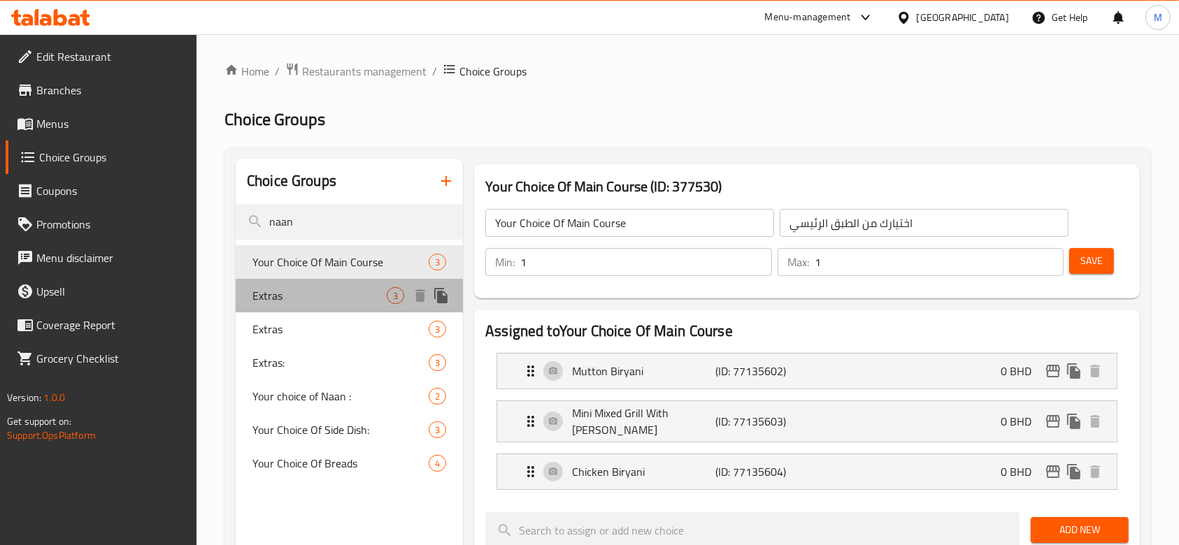
click at [309, 288] on span "Extras" at bounding box center [319, 295] width 134 height 17
type input "Extras"
type input "إضافات"
type input "0"
type input "3"
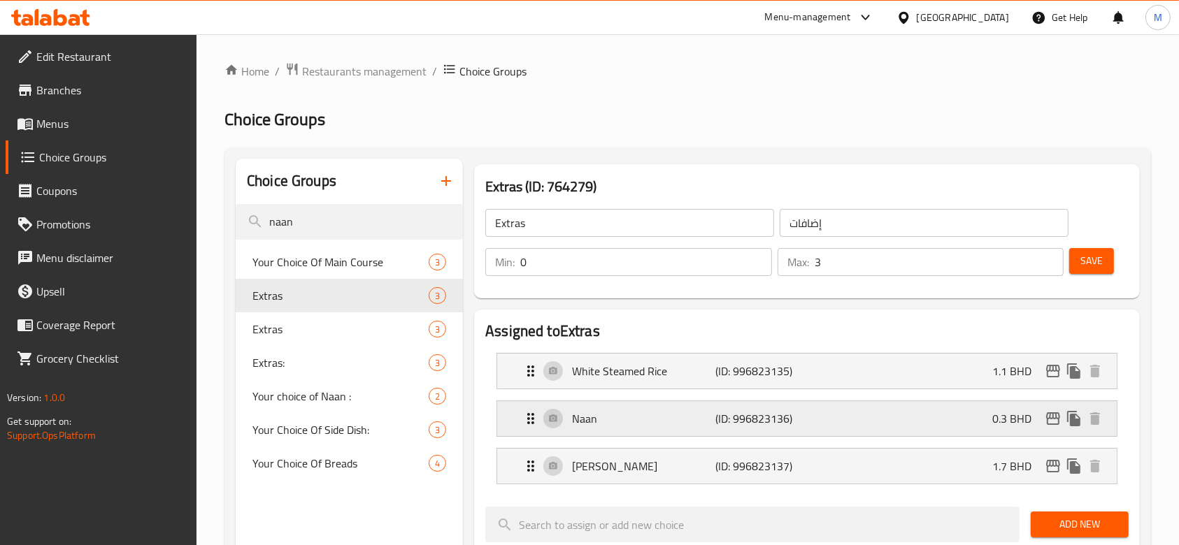
click at [793, 417] on p "(ID: 996823136)" at bounding box center [763, 418] width 96 height 17
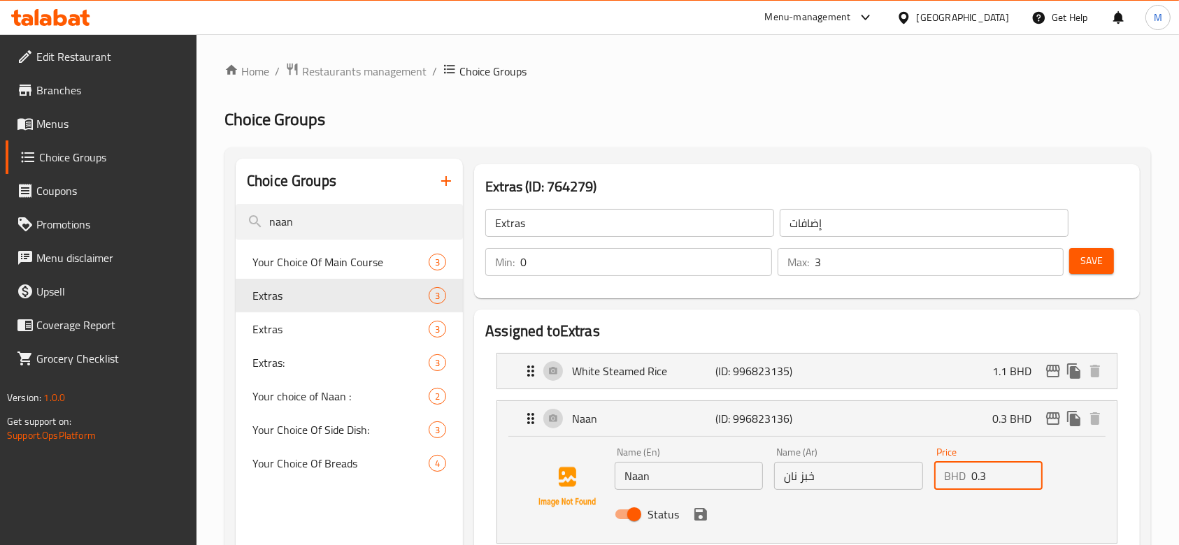
click at [1000, 480] on input "0.3" at bounding box center [1006, 476] width 71 height 28
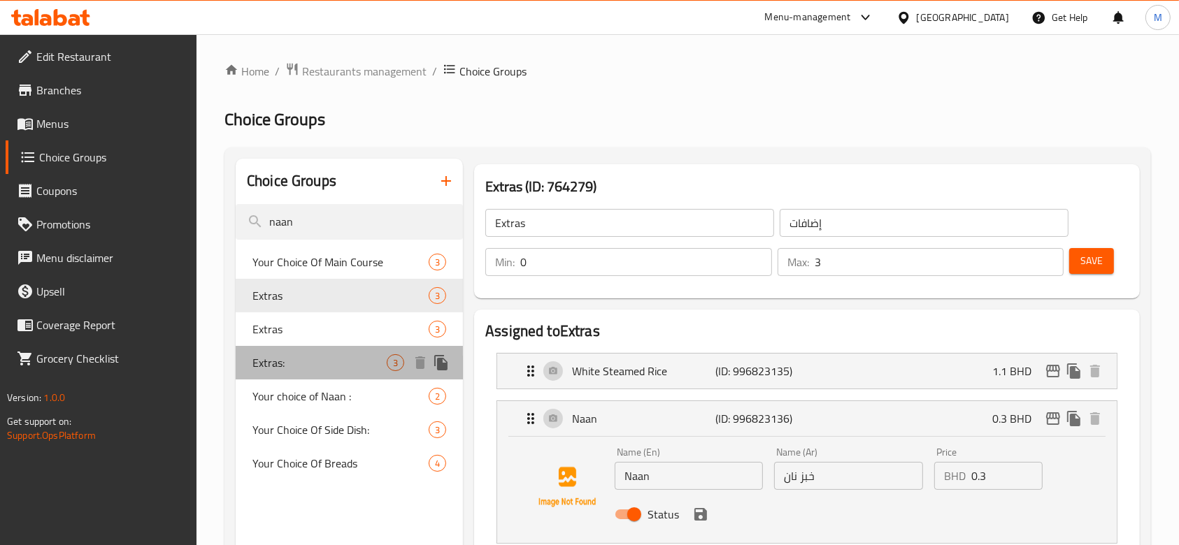
click at [290, 373] on div "Extras: 3" at bounding box center [349, 363] width 227 height 34
type input "Extras:"
type input "إضافات:"
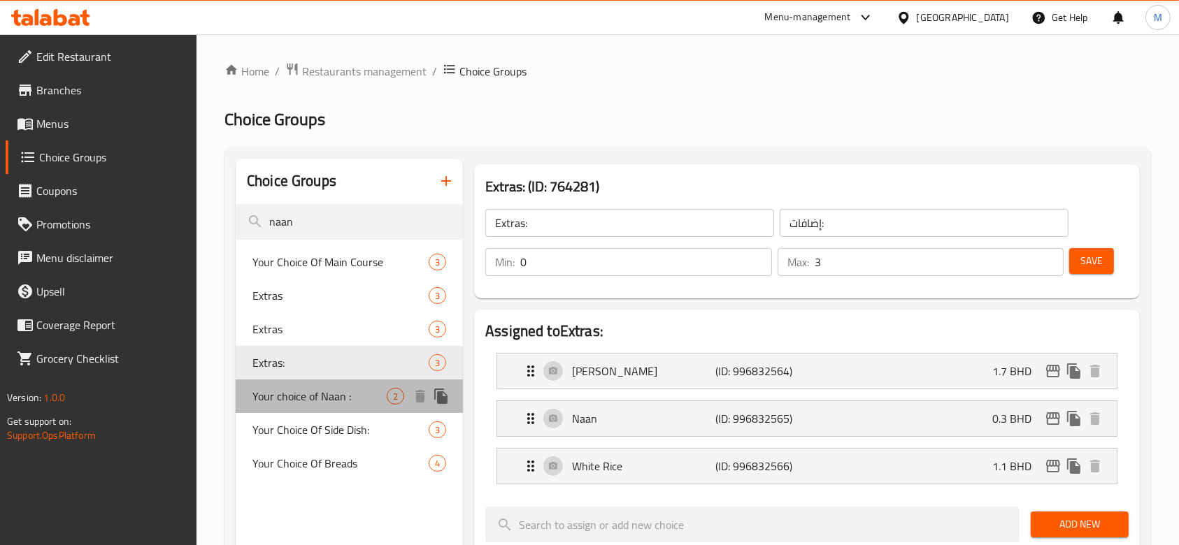
click at [294, 401] on span "Your choice of Naan :" at bounding box center [319, 396] width 134 height 17
type input "Your choice of Naan :"
type input "اختيارك من الخبز:"
type input "1"
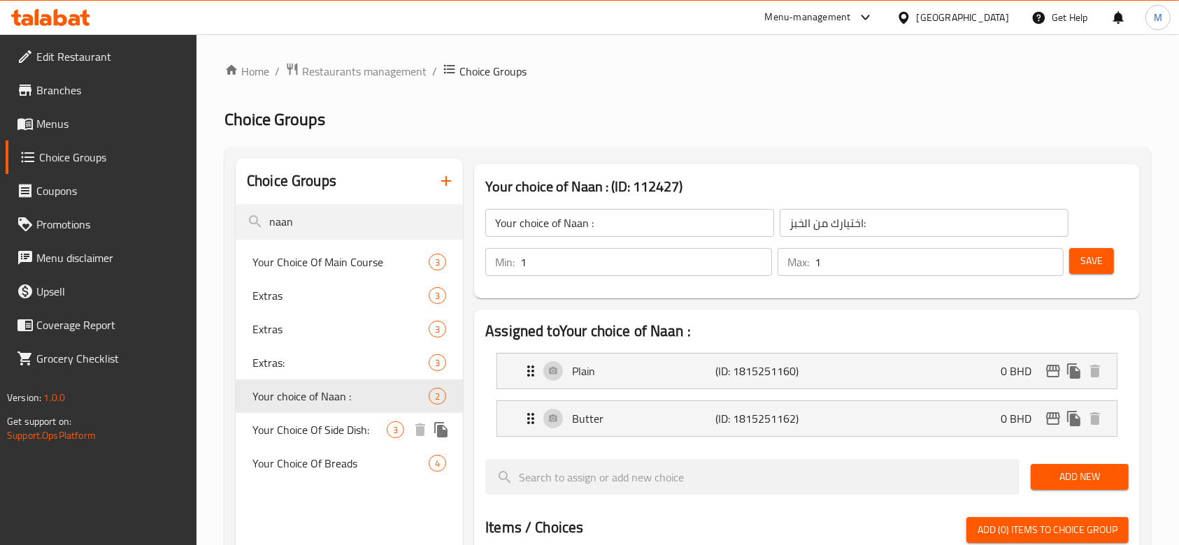
click at [296, 424] on span "Your Choice Of Side Dish:" at bounding box center [319, 430] width 134 height 17
type input "Your Choice Of Side Dish:"
type input "إختيارك من الطبق الجانبي:"
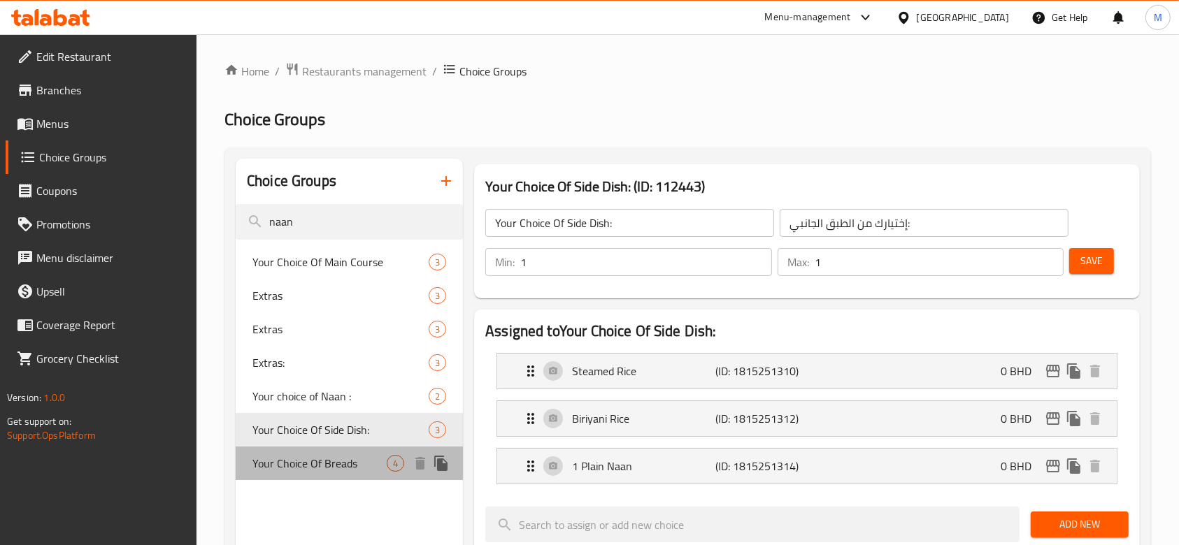
click at [302, 461] on span "Your Choice Of Breads" at bounding box center [319, 463] width 134 height 17
type input "Your Choice Of Breads"
type input "اختيارك من الخبز"
type input "2"
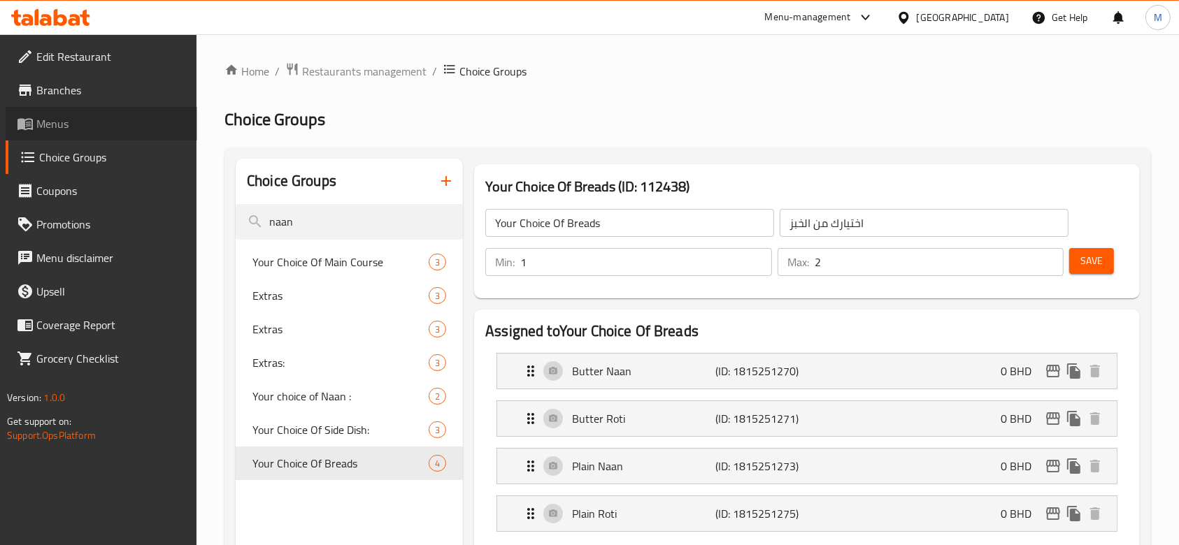
click at [48, 122] on span "Menus" at bounding box center [111, 123] width 150 height 17
